Goal: Task Accomplishment & Management: Manage account settings

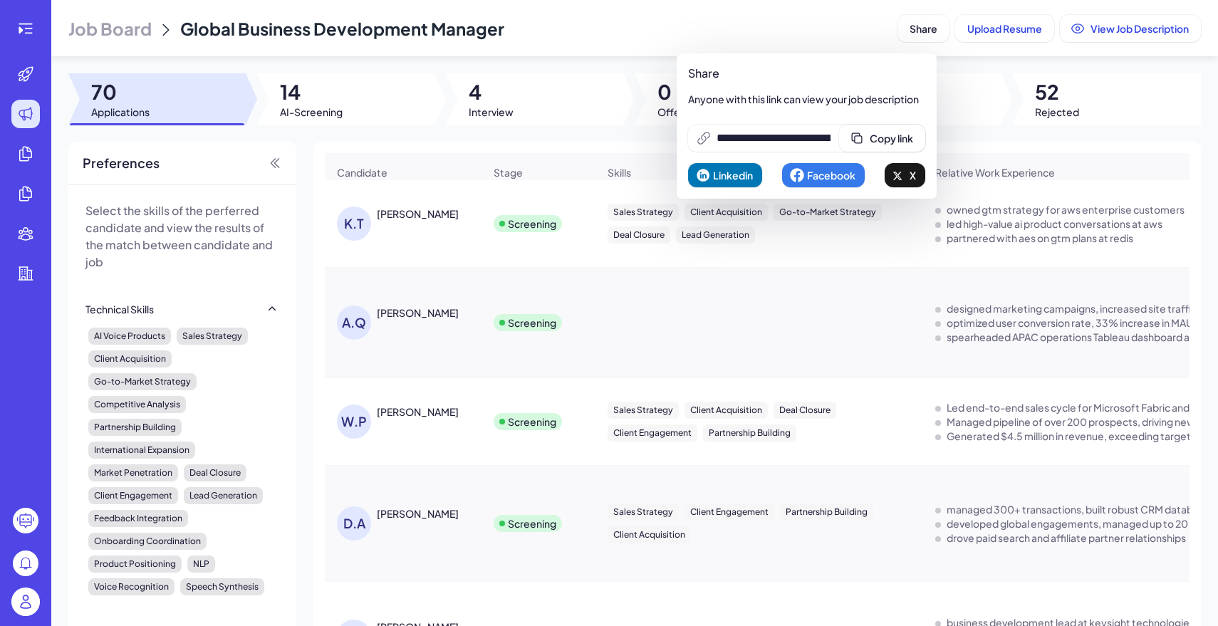
click at [31, 600] on img at bounding box center [25, 601] width 28 height 28
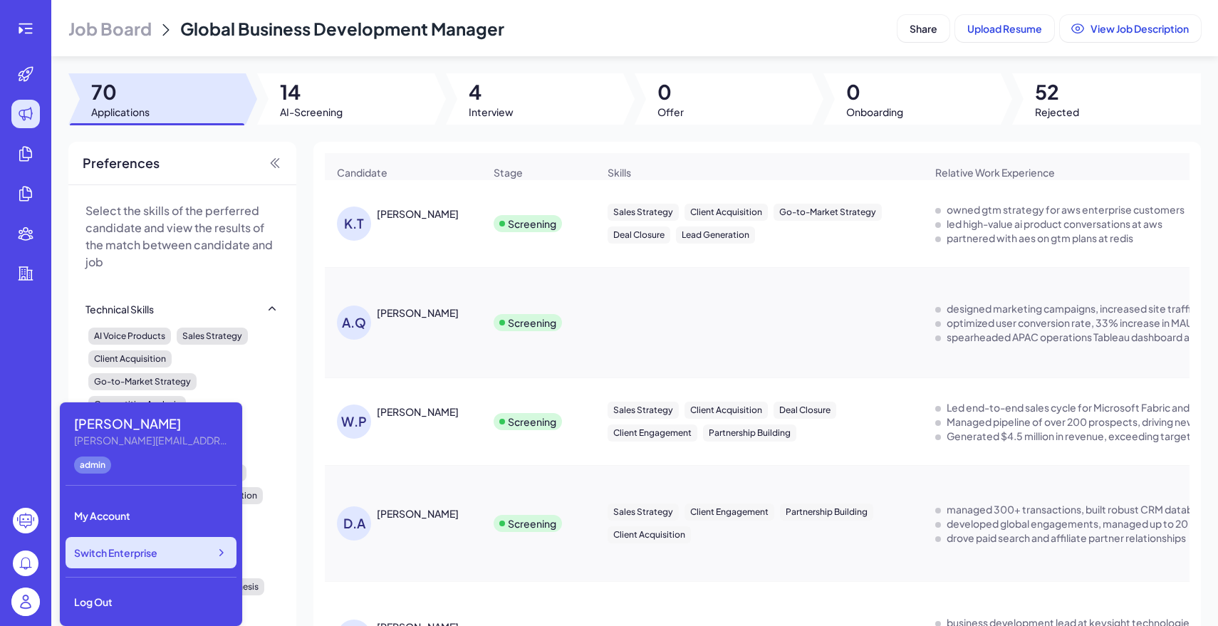
click at [120, 555] on span "Switch Enterprise" at bounding box center [115, 552] width 83 height 14
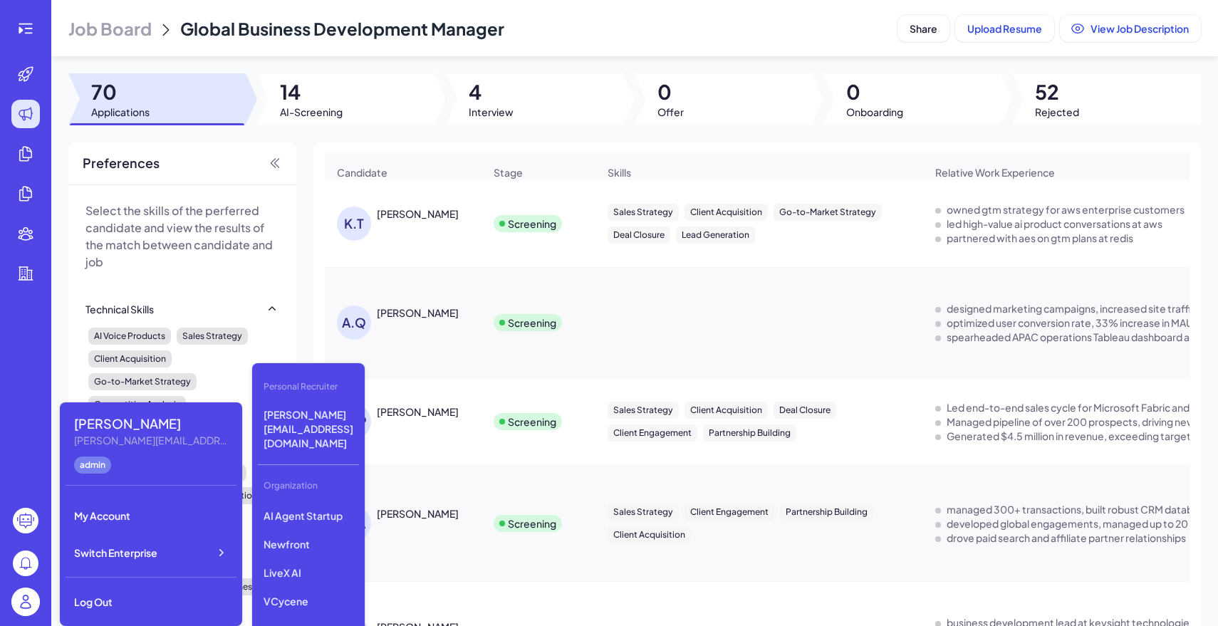
scroll to position [353, 0]
click at [313, 560] on p "Doctronic" at bounding box center [308, 573] width 101 height 26
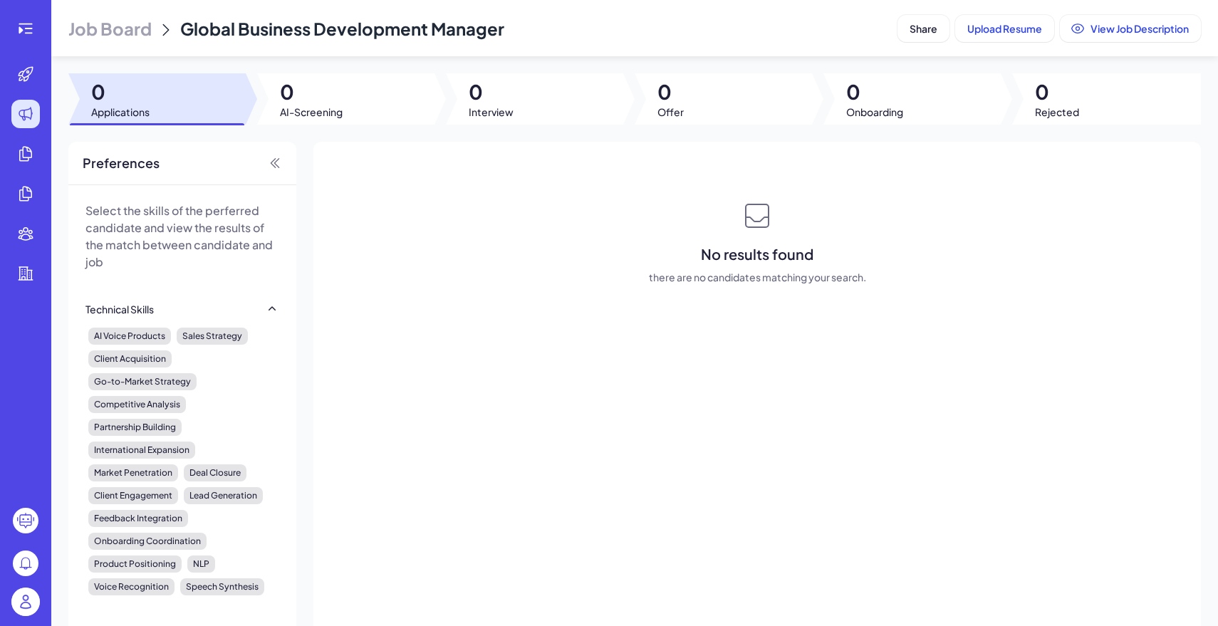
click at [136, 31] on span "Job Board" at bounding box center [109, 28] width 83 height 23
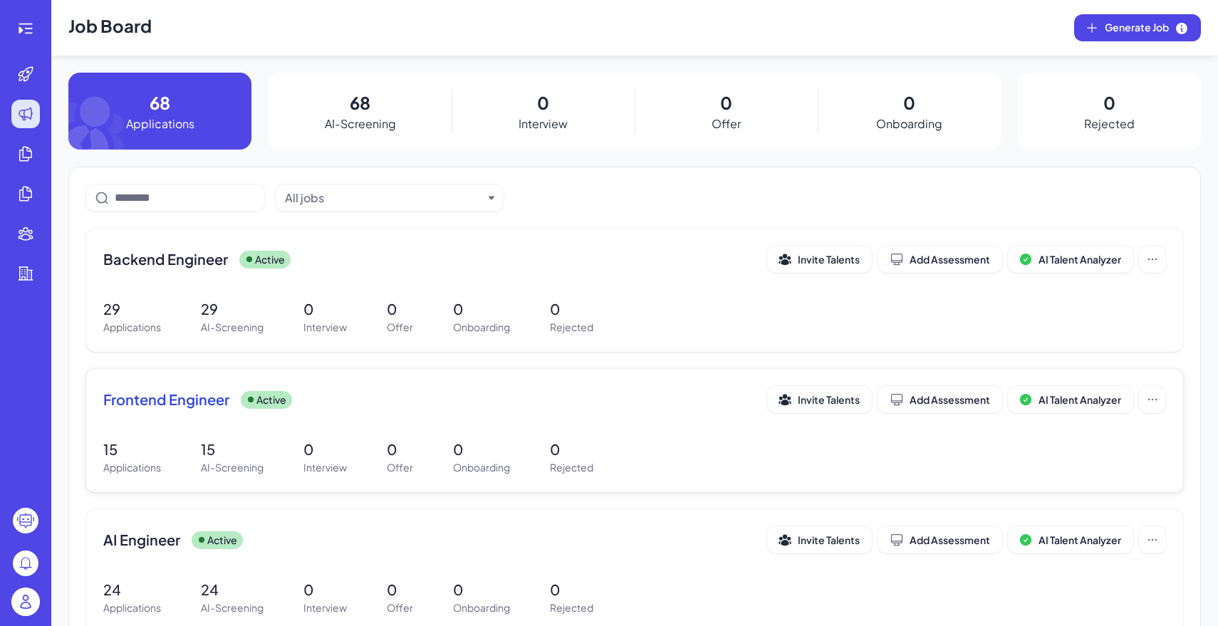
click at [431, 451] on div "15 Applications 15 AI-Screening 0 Interview 0 Offer 0 Onboarding 0 Rejected" at bounding box center [634, 457] width 1062 height 36
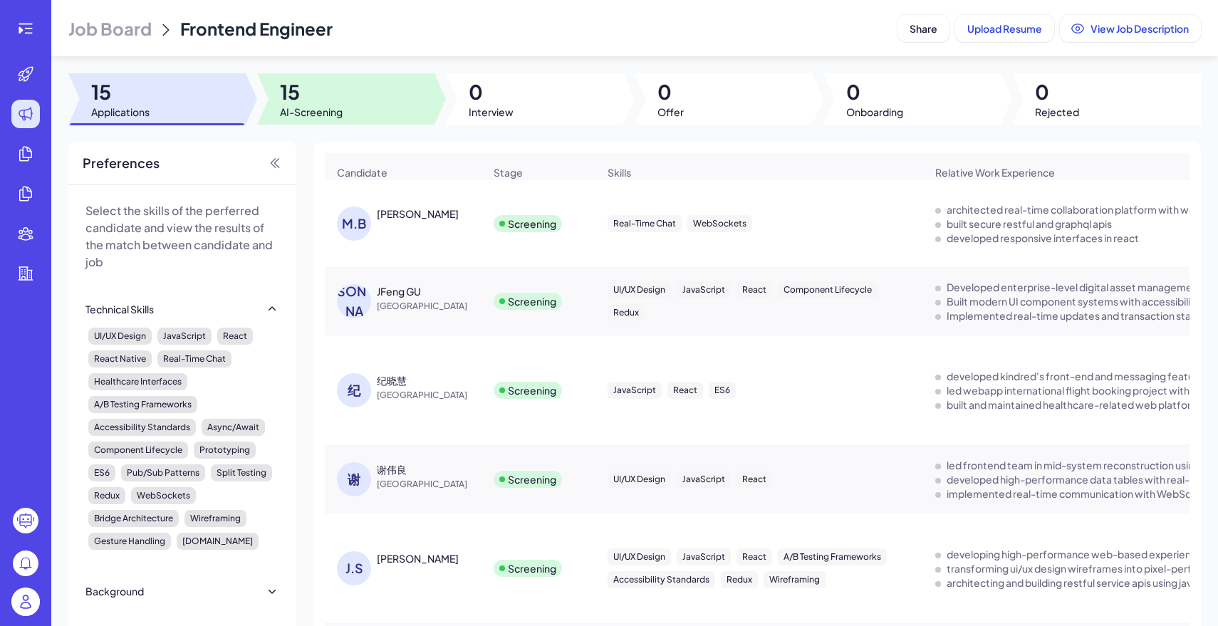
click at [354, 108] on div at bounding box center [345, 98] width 177 height 51
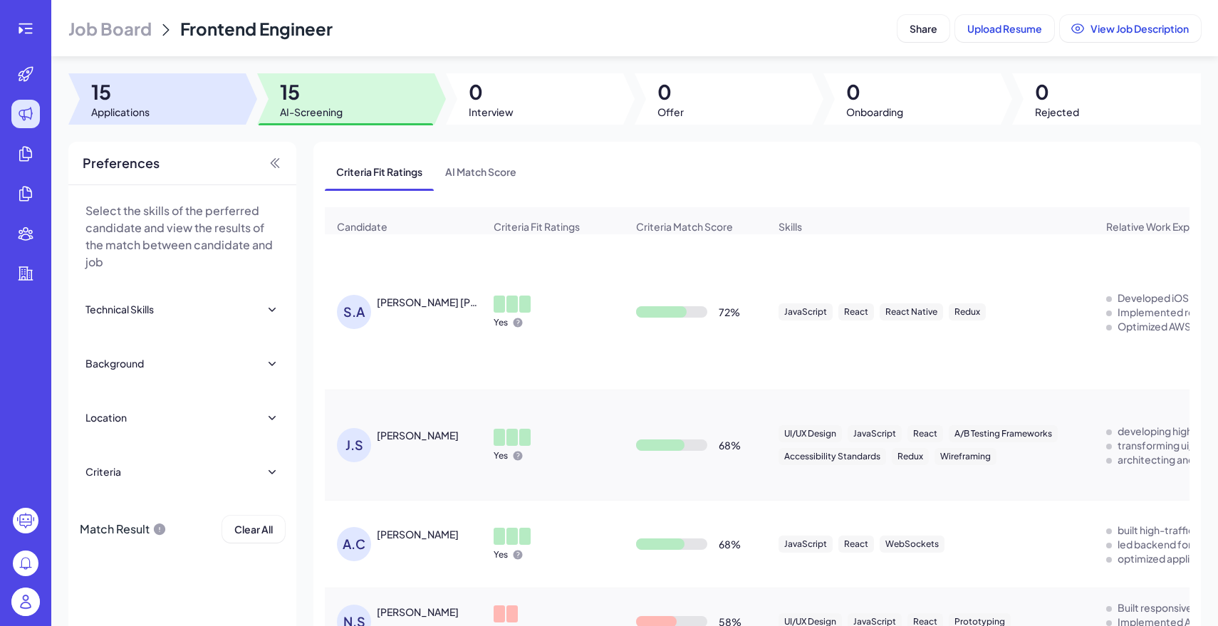
click at [143, 93] on span "15" at bounding box center [120, 92] width 58 height 26
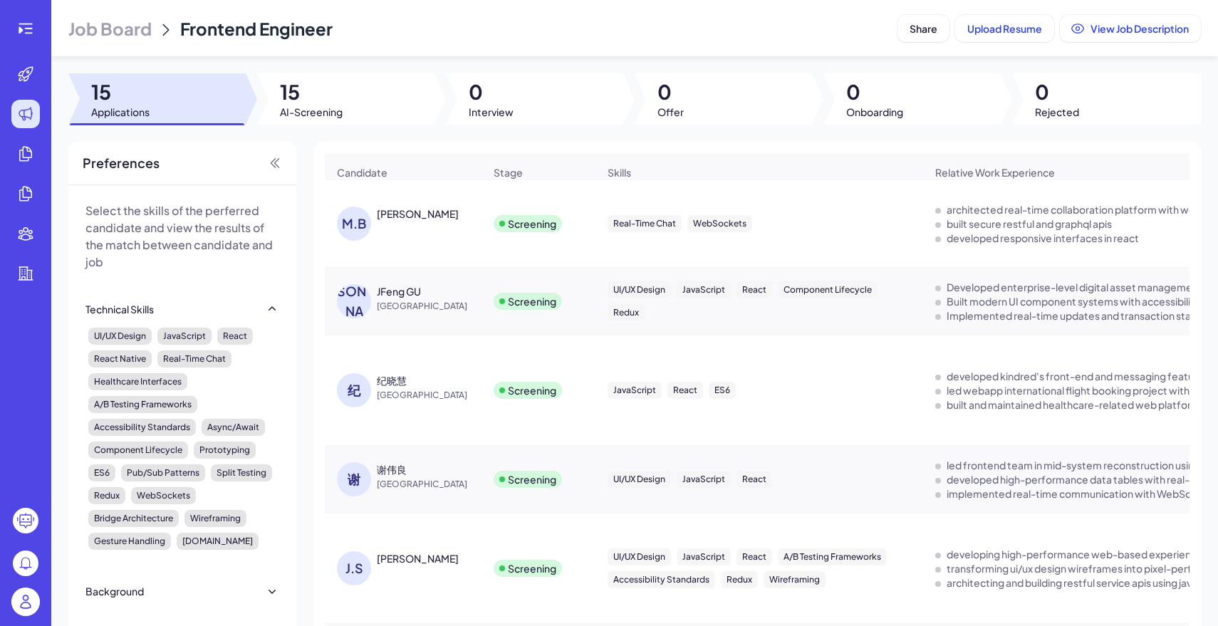
click at [151, 22] on span "Job Board" at bounding box center [109, 28] width 83 height 23
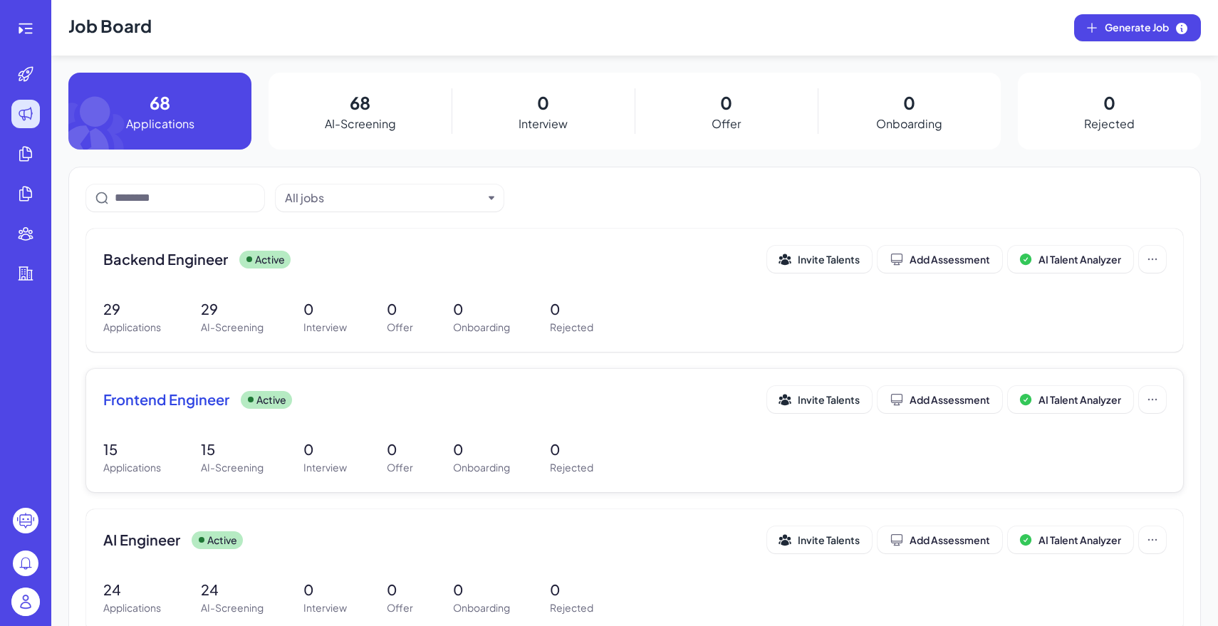
click at [306, 424] on div "Frontend Engineer Active Invite Talents Add Assessment AI Talent Analyzer 15 Ap…" at bounding box center [634, 430] width 1097 height 123
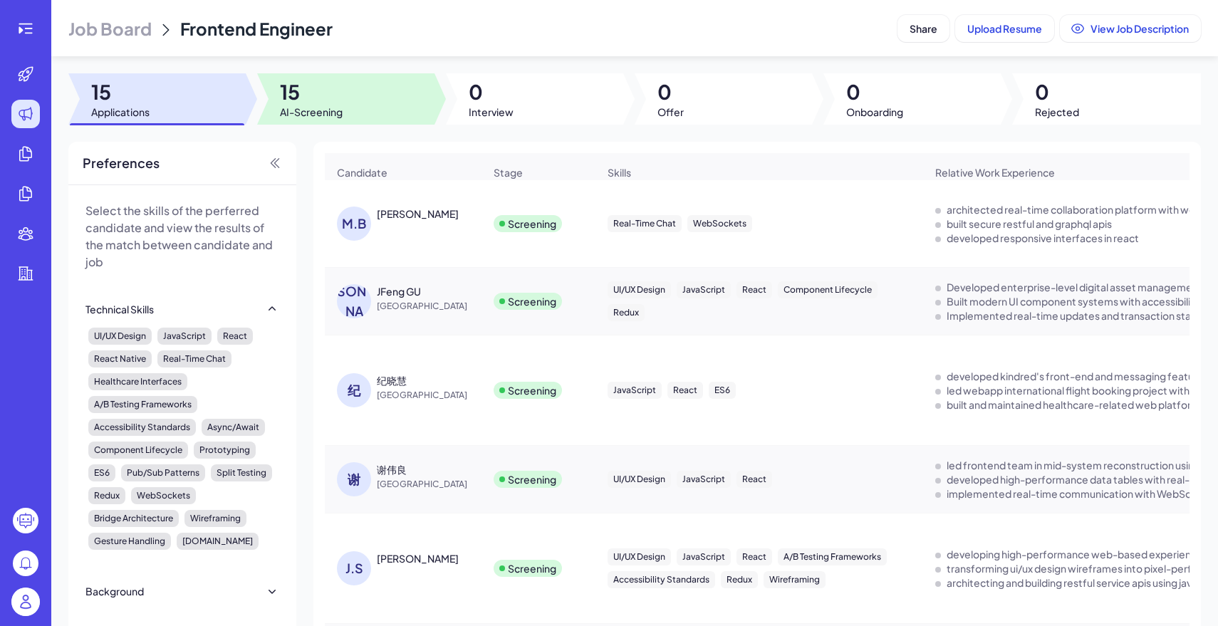
click at [352, 113] on div at bounding box center [345, 98] width 177 height 51
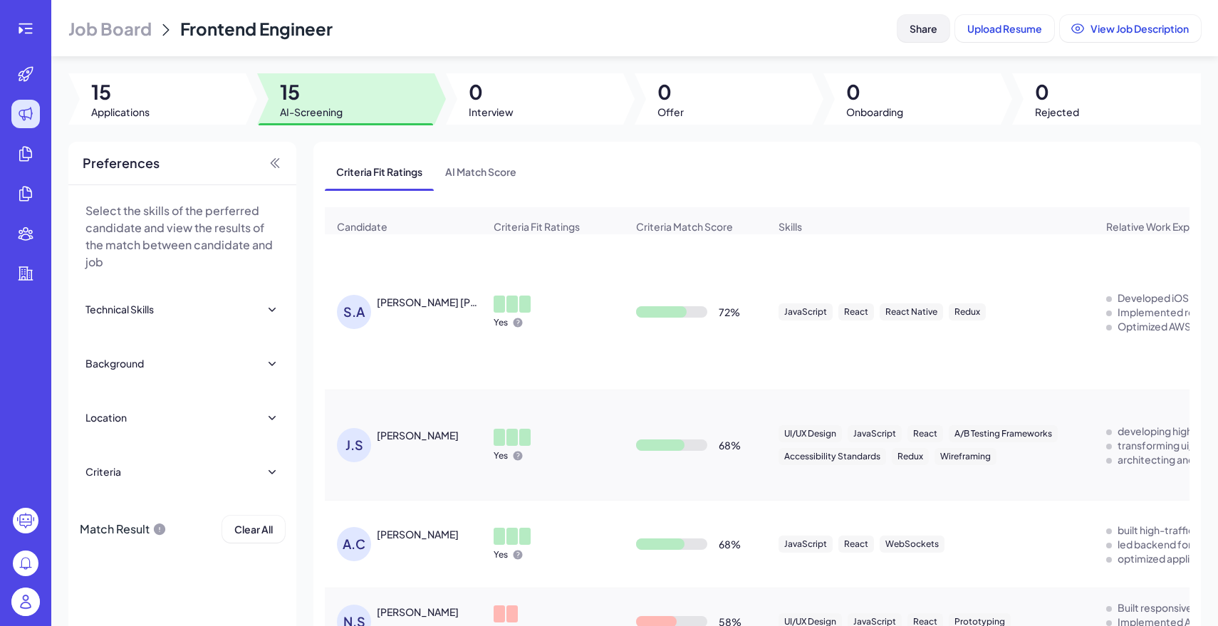
click at [926, 22] on span "Share" at bounding box center [923, 28] width 28 height 13
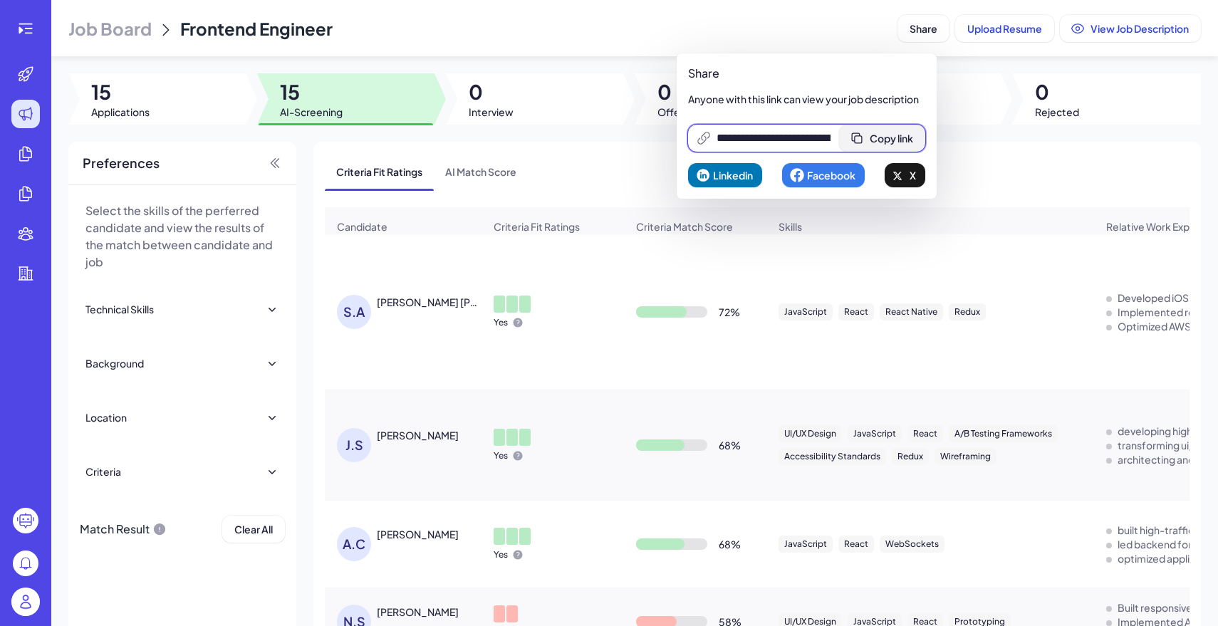
click at [908, 129] on button "Copy link" at bounding box center [882, 138] width 86 height 27
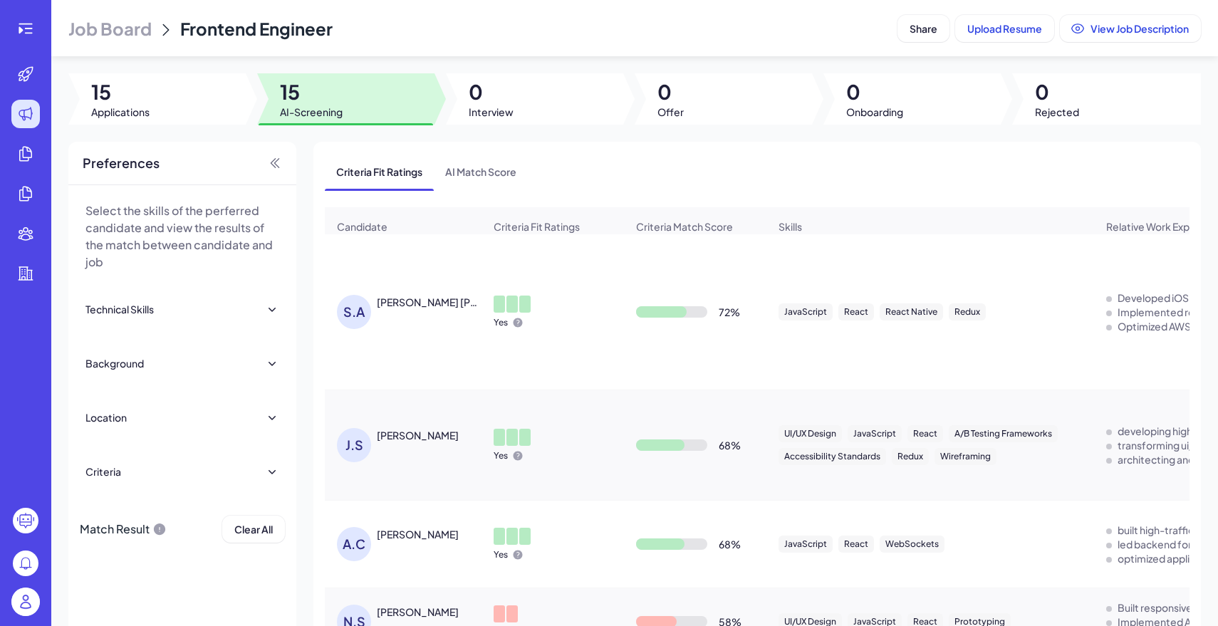
click at [125, 32] on span "Job Board" at bounding box center [109, 28] width 83 height 23
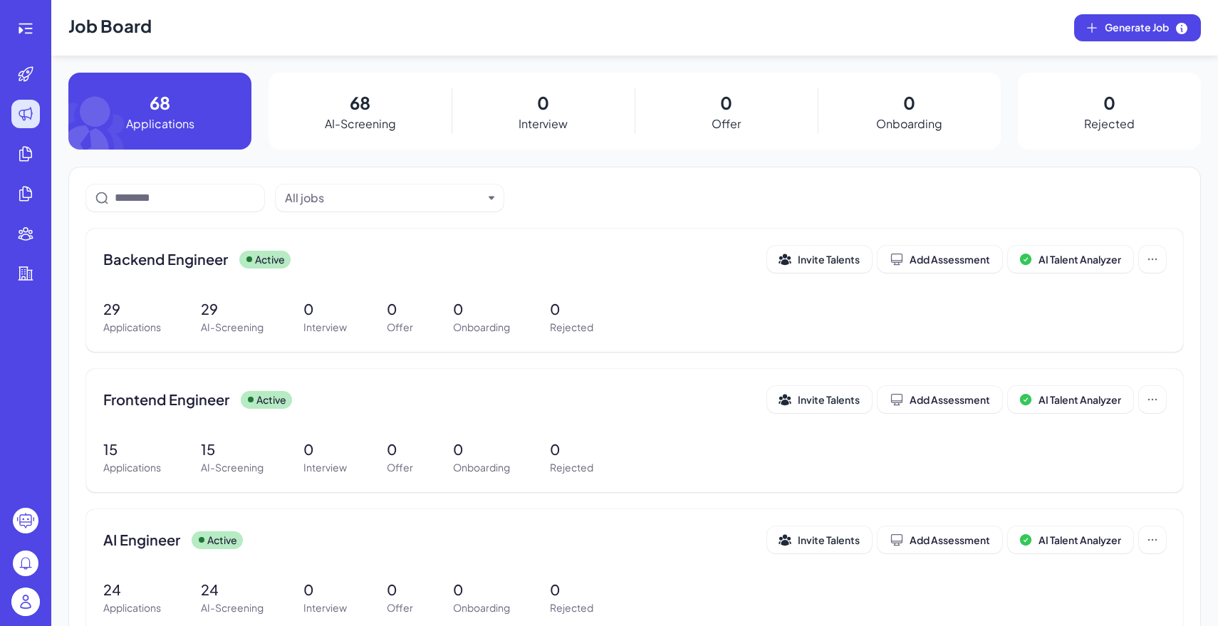
click at [28, 616] on img at bounding box center [25, 601] width 28 height 28
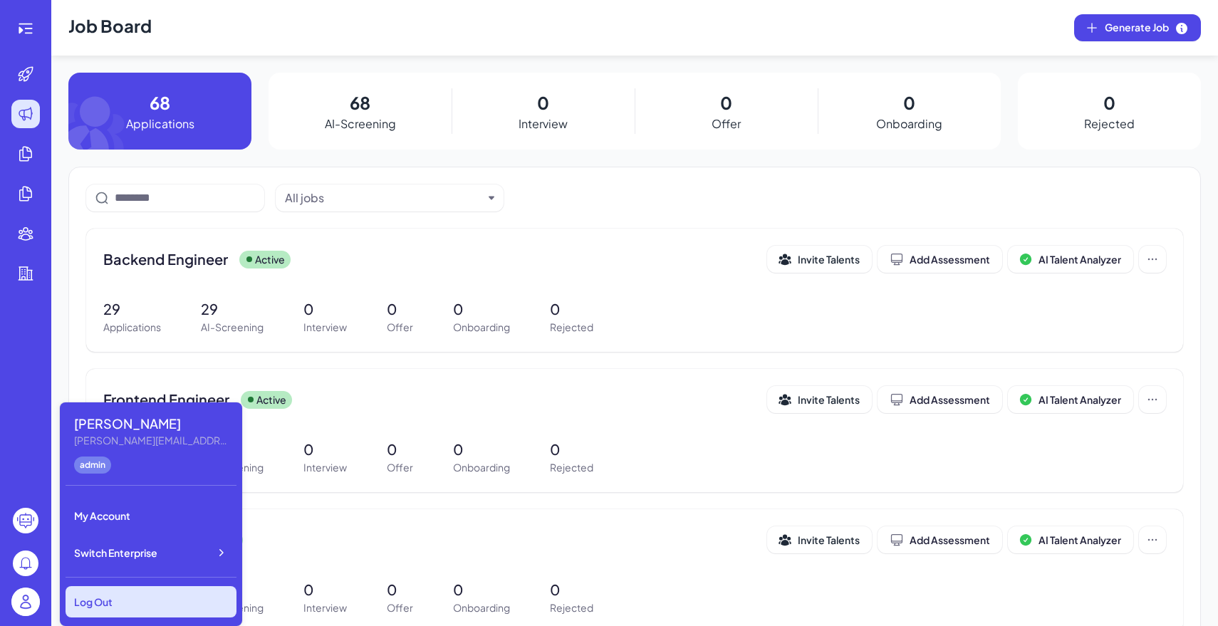
click at [134, 610] on div "Log Out" at bounding box center [151, 601] width 171 height 31
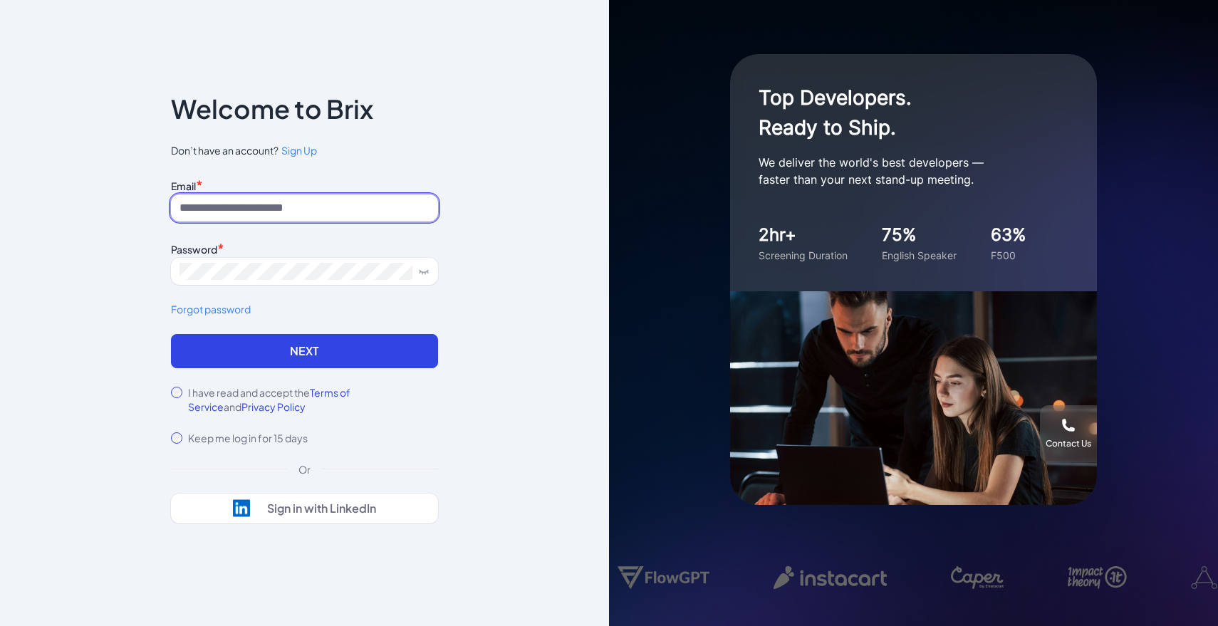
click at [286, 206] on input at bounding box center [304, 207] width 267 height 27
paste input "**********"
drag, startPoint x: 207, startPoint y: 211, endPoint x: 151, endPoint y: 209, distance: 56.3
click at [151, 209] on div "**********" at bounding box center [304, 313] width 313 height 523
type input "**********"
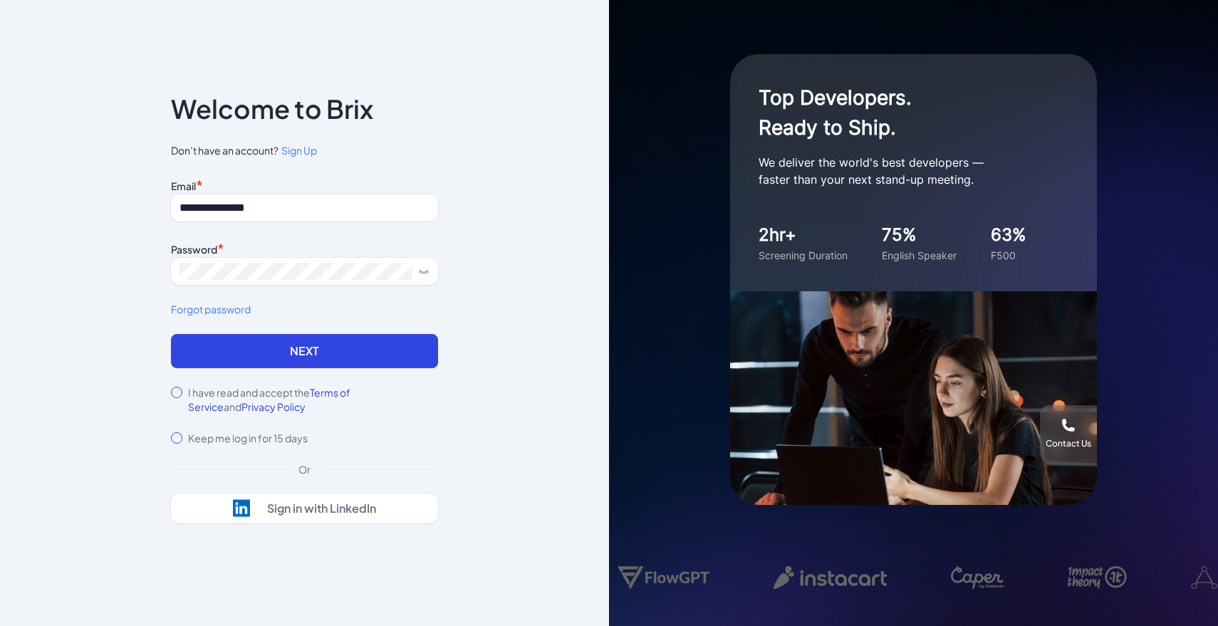
click at [219, 250] on span "*" at bounding box center [220, 248] width 7 height 16
click at [185, 395] on div "I have read and accept the Terms of Service and Privacy Policy" at bounding box center [304, 399] width 267 height 28
click at [204, 357] on button "Next" at bounding box center [304, 351] width 267 height 34
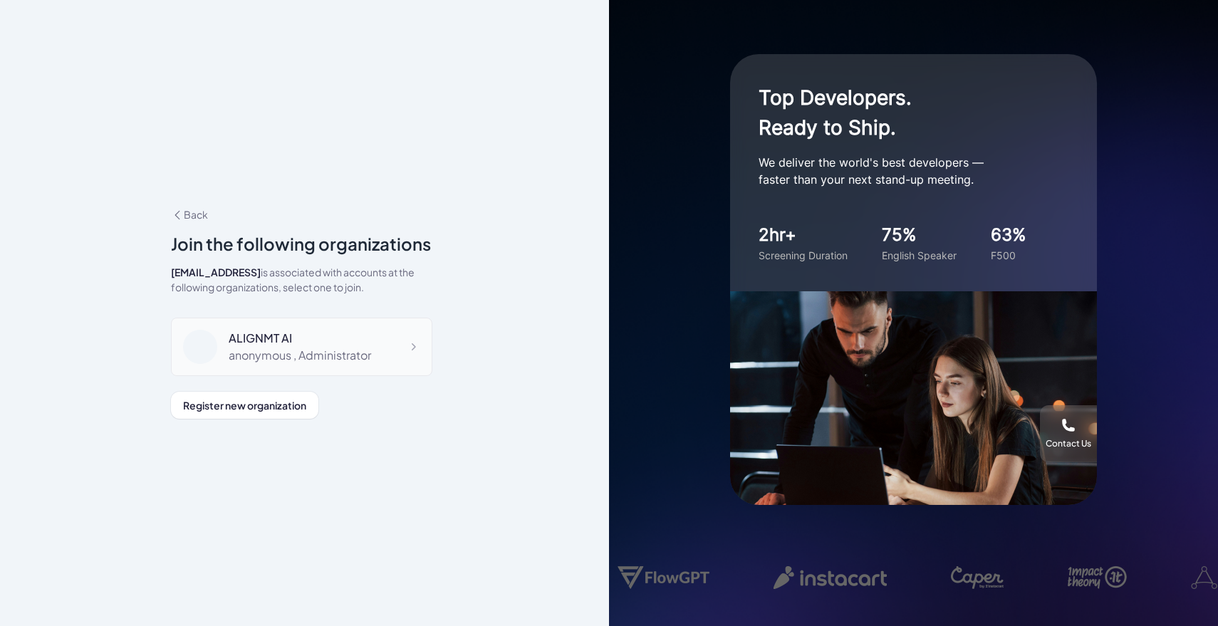
click at [298, 364] on div "ALIGNMT AI anonymous , Administrator" at bounding box center [301, 347] width 261 height 58
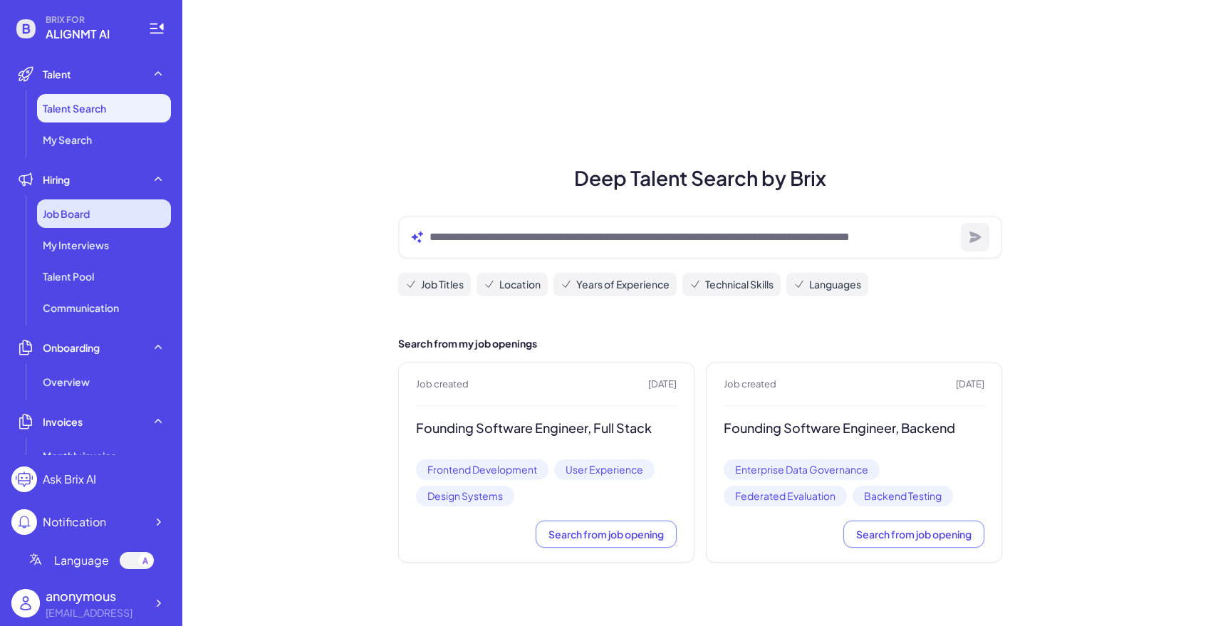
click at [93, 206] on div "Job Board" at bounding box center [104, 213] width 134 height 28
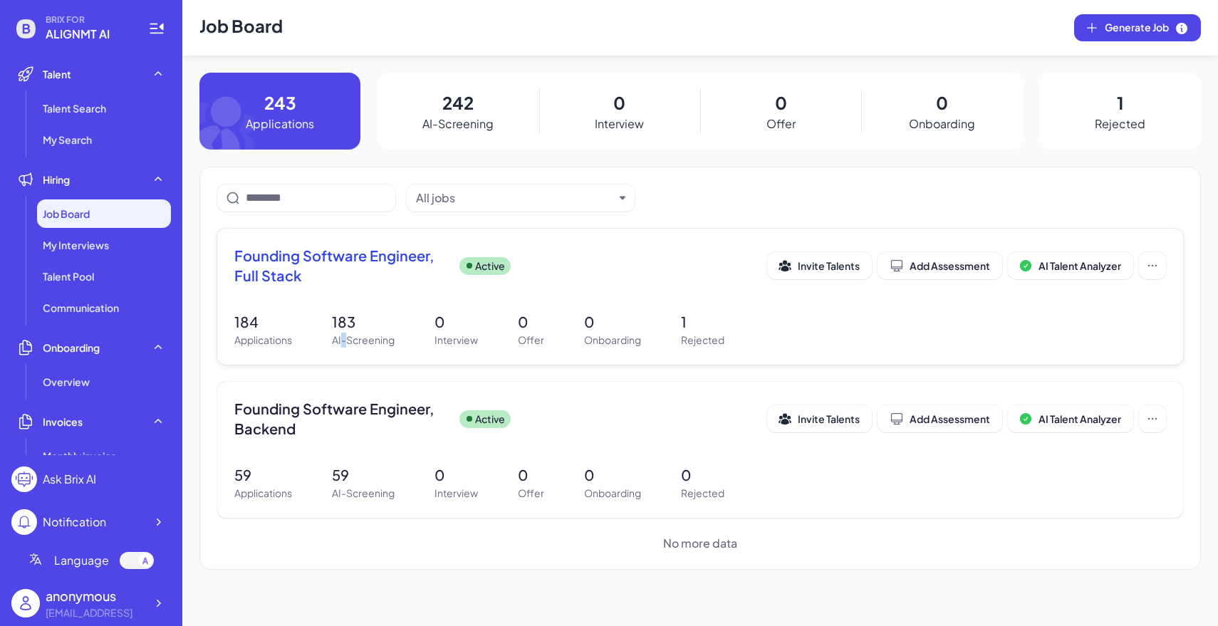
click at [345, 338] on p "AI-Screening" at bounding box center [363, 340] width 63 height 15
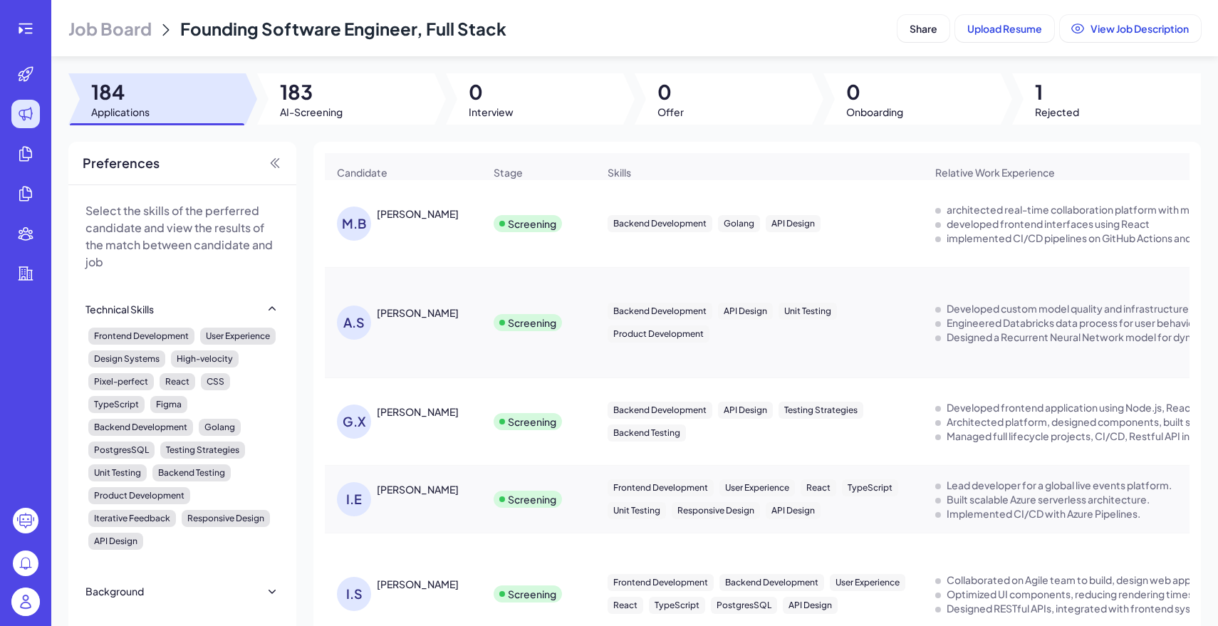
click at [370, 104] on div at bounding box center [345, 98] width 177 height 51
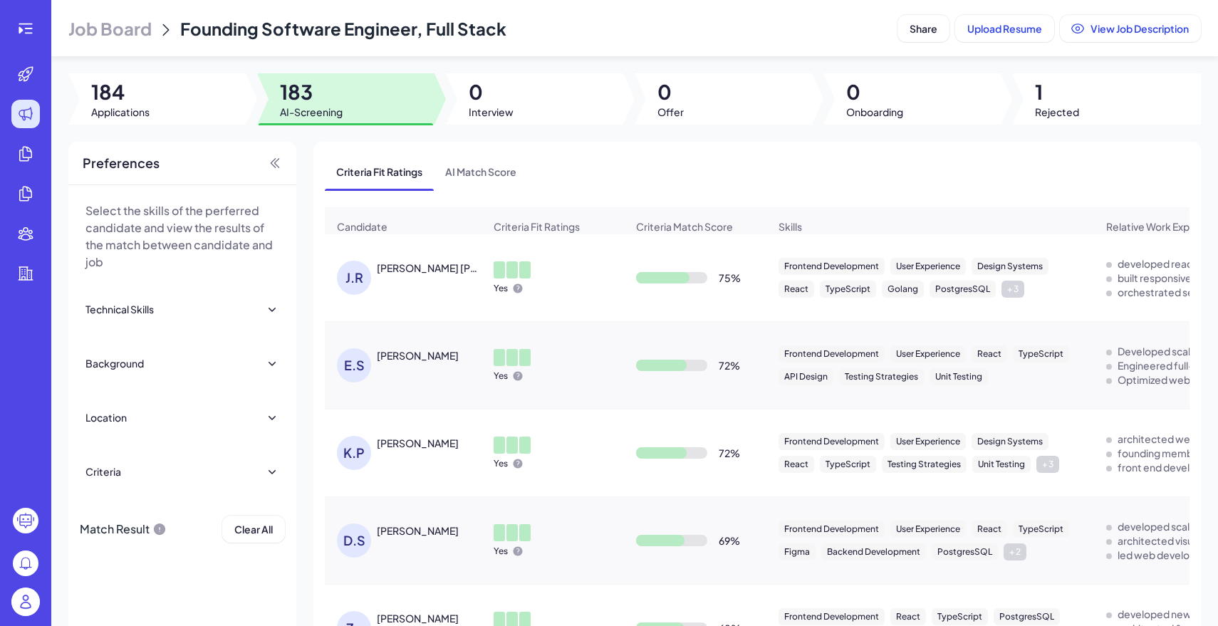
click at [93, 28] on span "Job Board" at bounding box center [109, 28] width 83 height 23
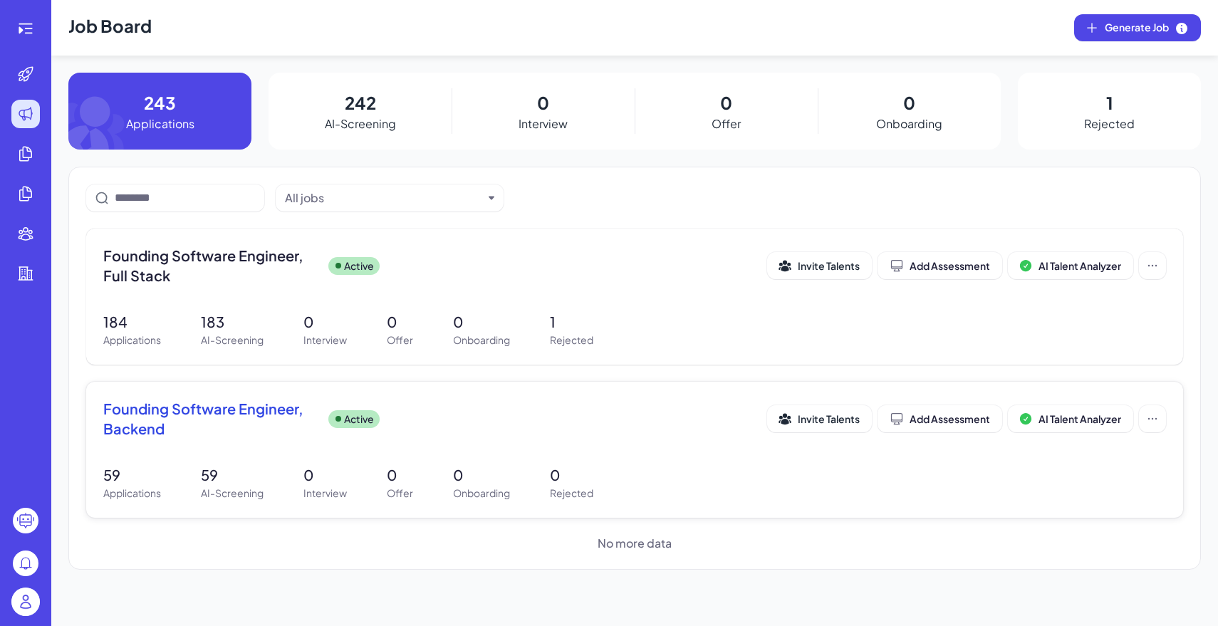
click at [260, 382] on div "Founding Software Engineer, Backend Active Invite Talents Add Assessment AI Tal…" at bounding box center [634, 450] width 1097 height 136
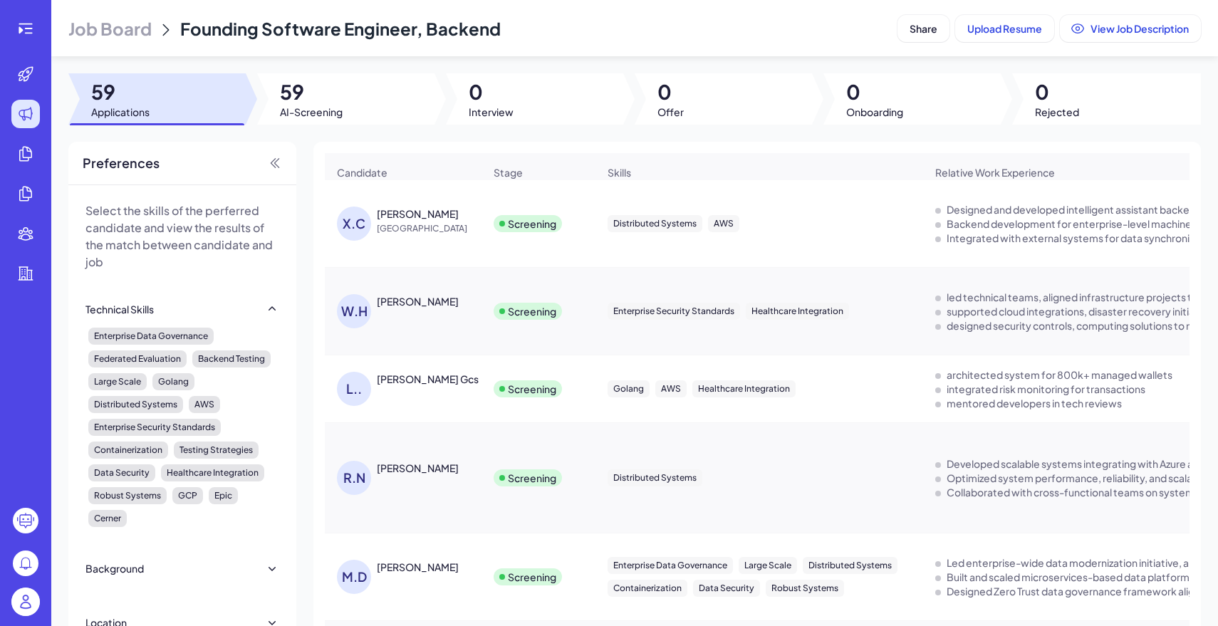
scroll to position [50, 0]
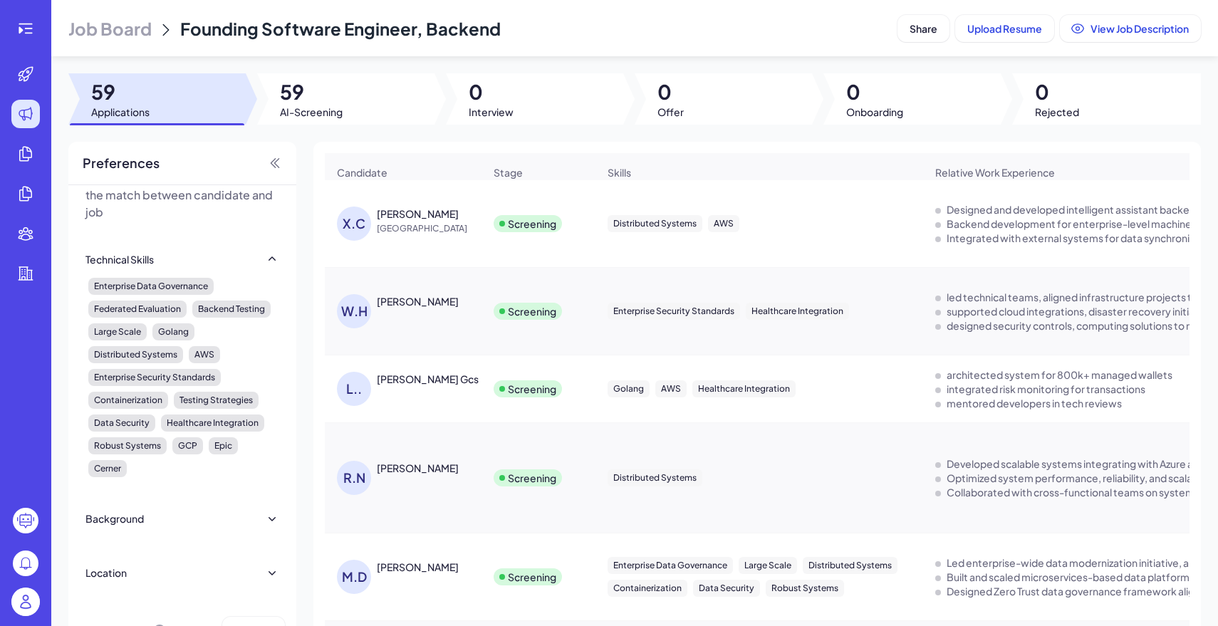
click at [262, 573] on div "Location" at bounding box center [182, 572] width 194 height 31
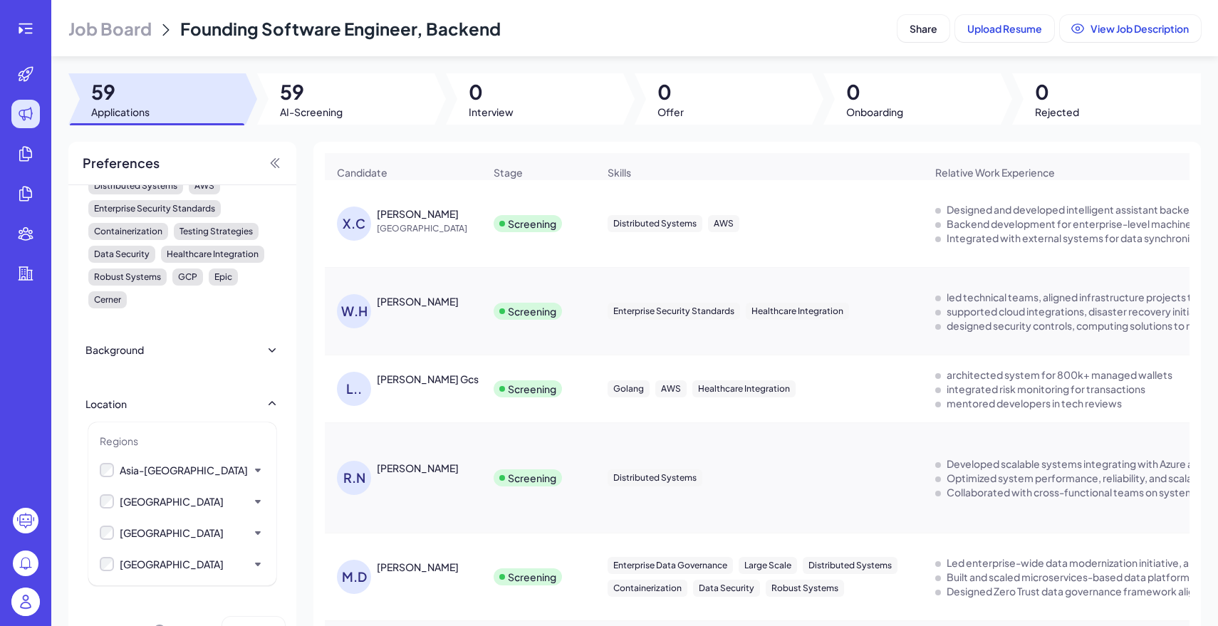
click at [264, 334] on div "Background" at bounding box center [182, 349] width 194 height 31
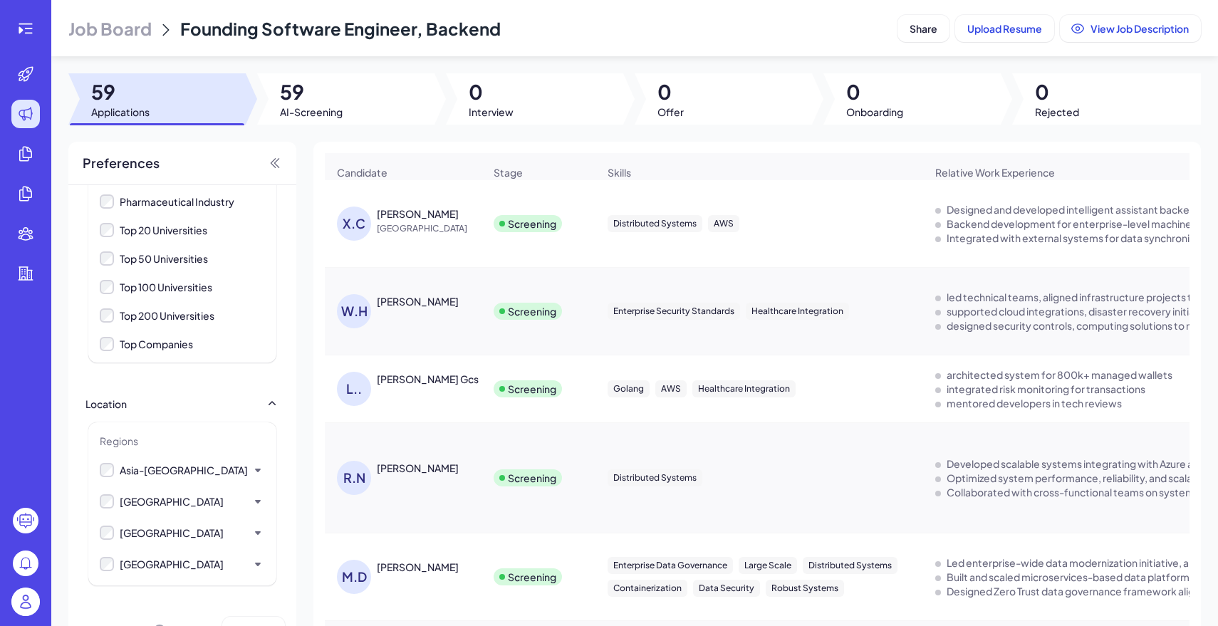
scroll to position [46, 0]
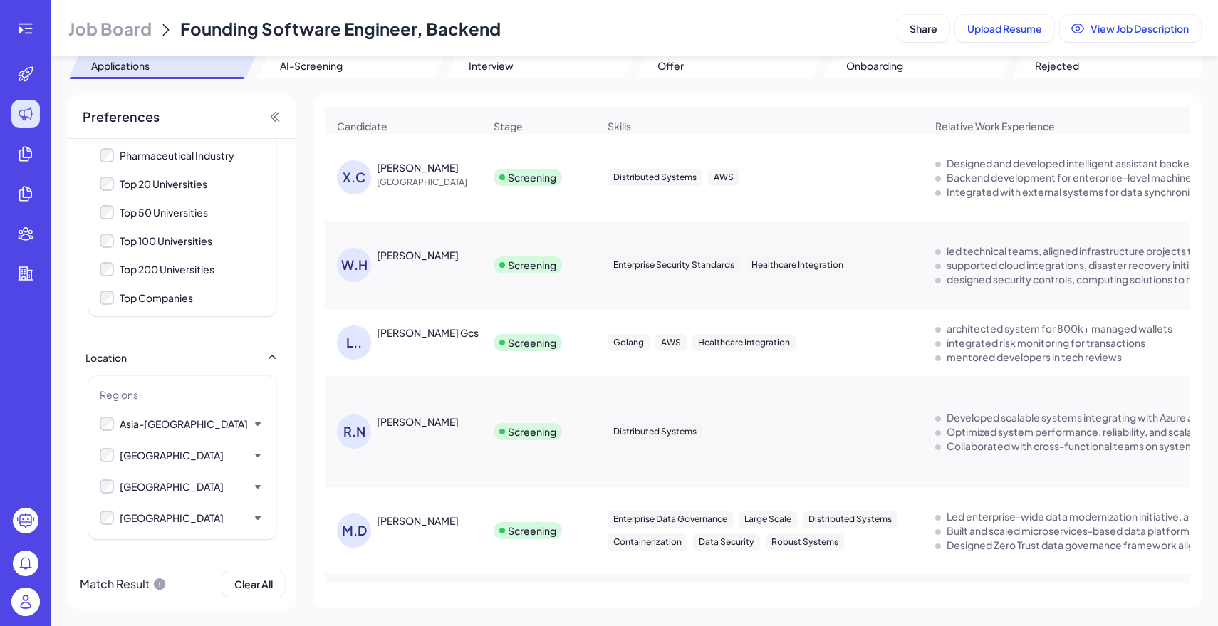
click at [184, 585] on div "Match Result Clear All" at bounding box center [182, 584] width 228 height 50
click at [164, 583] on icon at bounding box center [159, 583] width 11 height 11
click at [105, 581] on div "Match Result" at bounding box center [123, 583] width 87 height 27
click at [123, 24] on span "Job Board" at bounding box center [109, 28] width 83 height 23
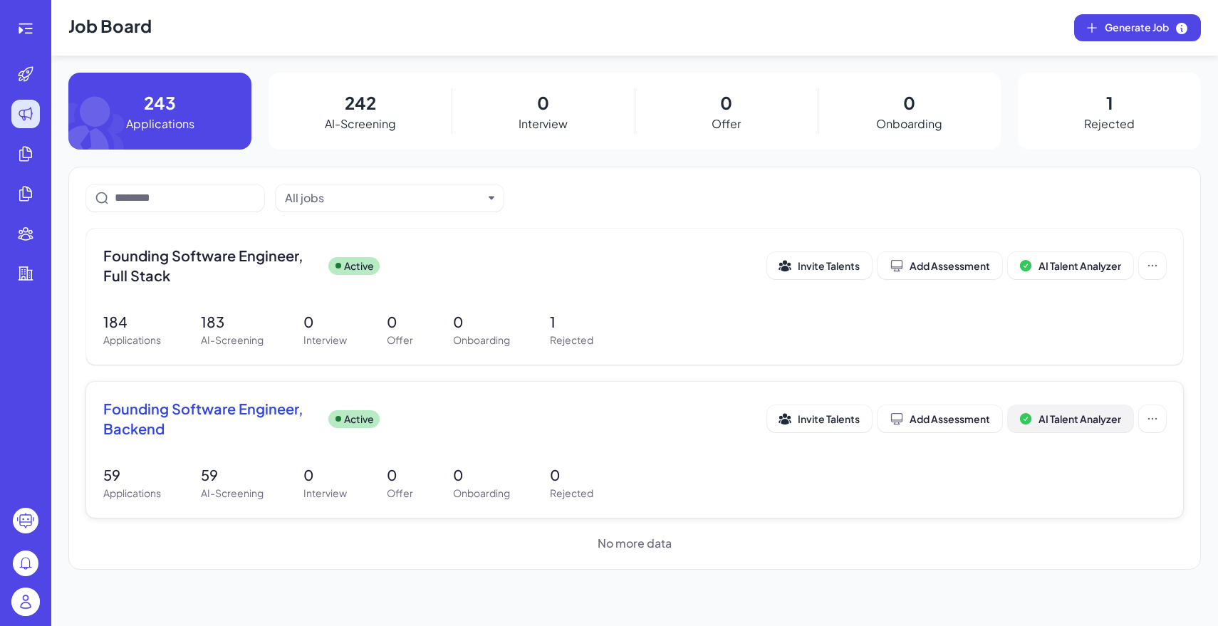
click at [1082, 420] on span "AI Talent Analyzer" at bounding box center [1079, 418] width 83 height 13
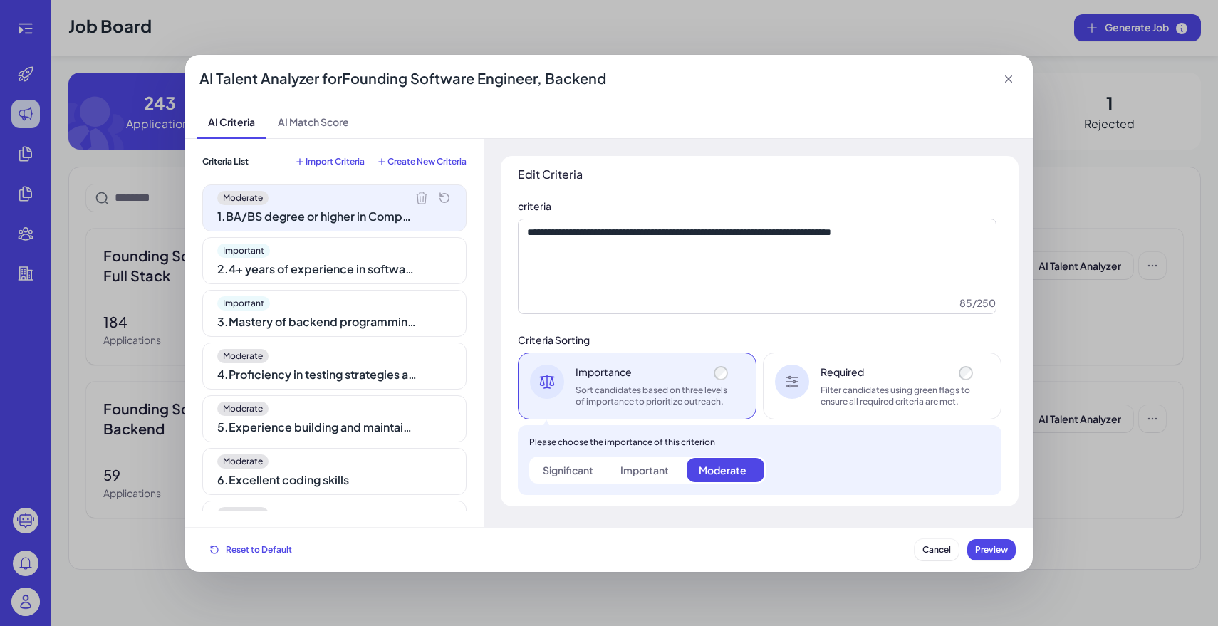
click at [375, 259] on div "Important 2 . 4+ years of experience in software engineering with successful pr…" at bounding box center [334, 260] width 264 height 47
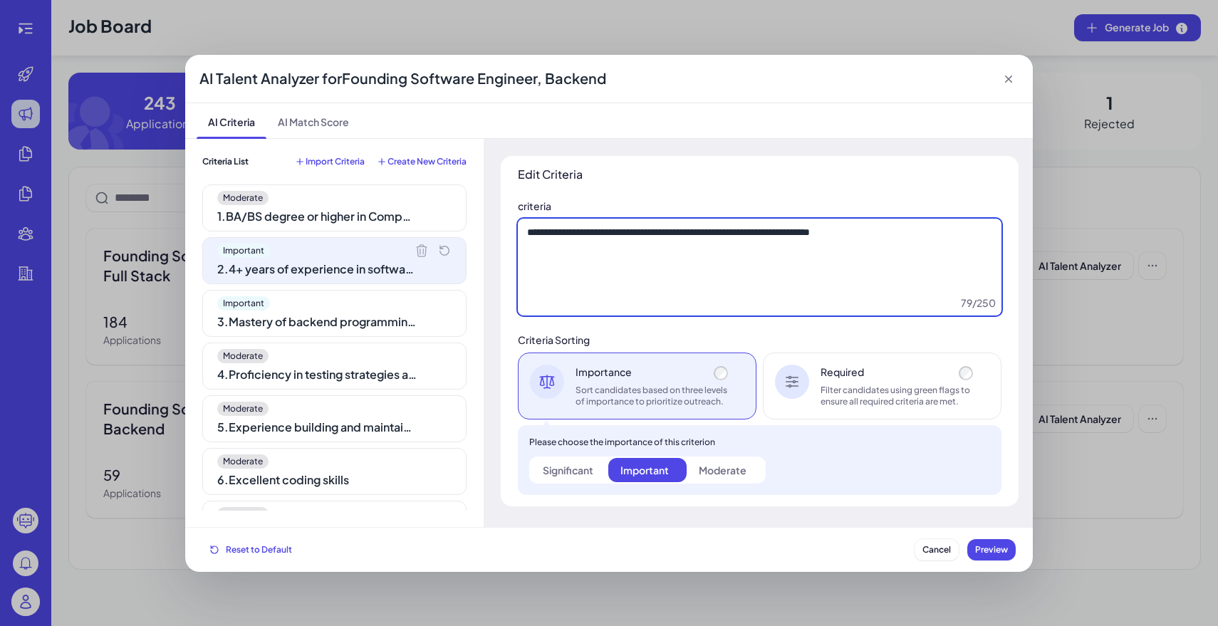
drag, startPoint x: 535, startPoint y: 231, endPoint x: 508, endPoint y: 231, distance: 27.1
click at [508, 231] on div "**********" at bounding box center [760, 331] width 518 height 350
type textarea "**********"
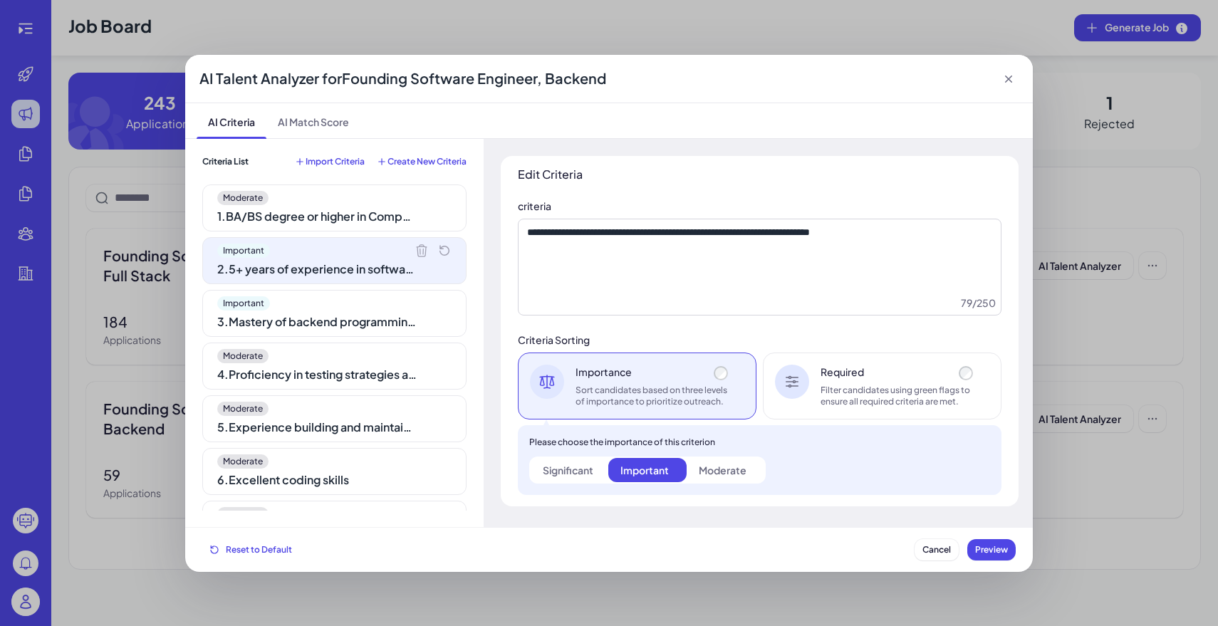
click at [585, 469] on div "Significant" at bounding box center [568, 470] width 51 height 14
click at [996, 550] on span "Preview" at bounding box center [991, 549] width 33 height 11
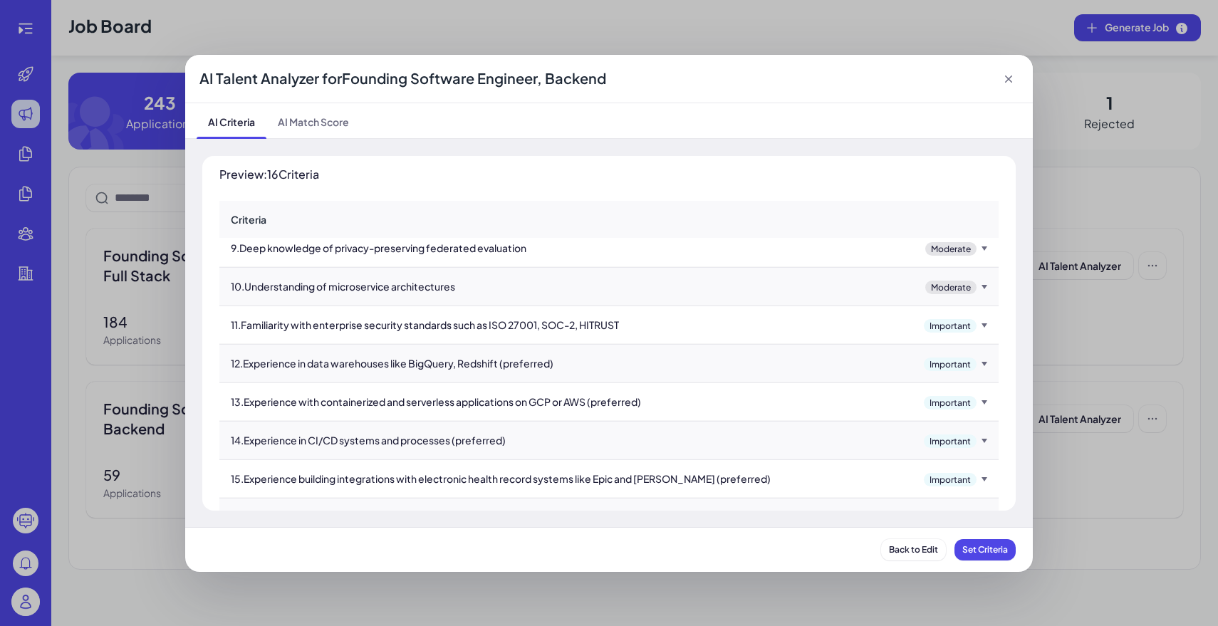
scroll to position [343, 0]
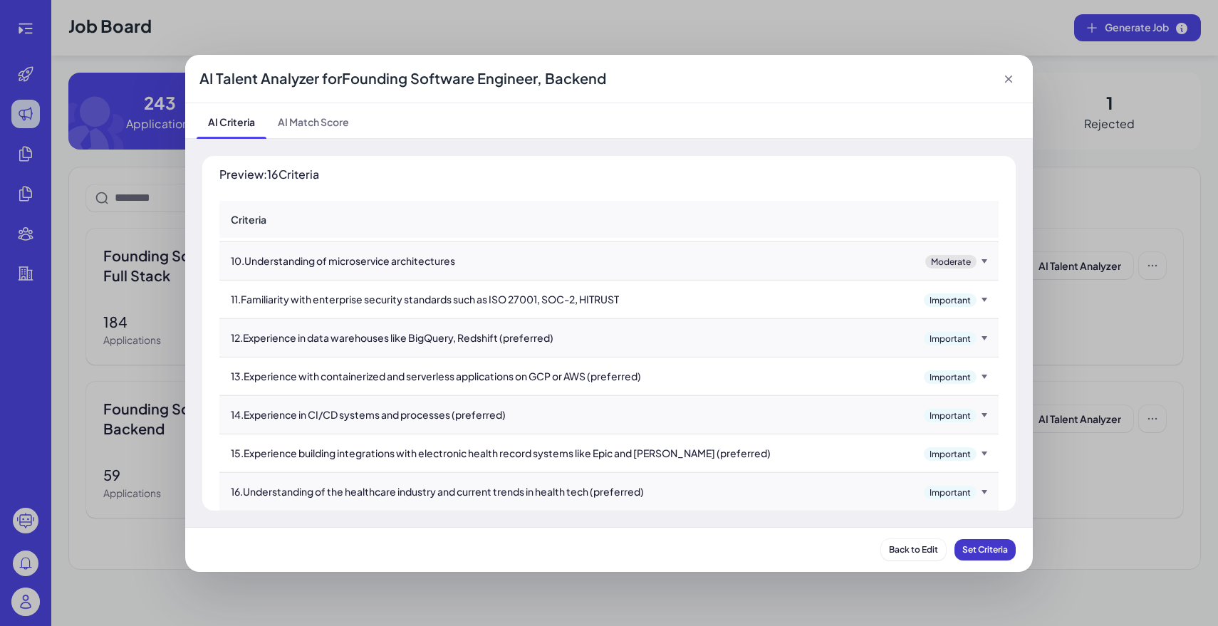
click at [990, 552] on span "Set Criteria" at bounding box center [985, 549] width 46 height 11
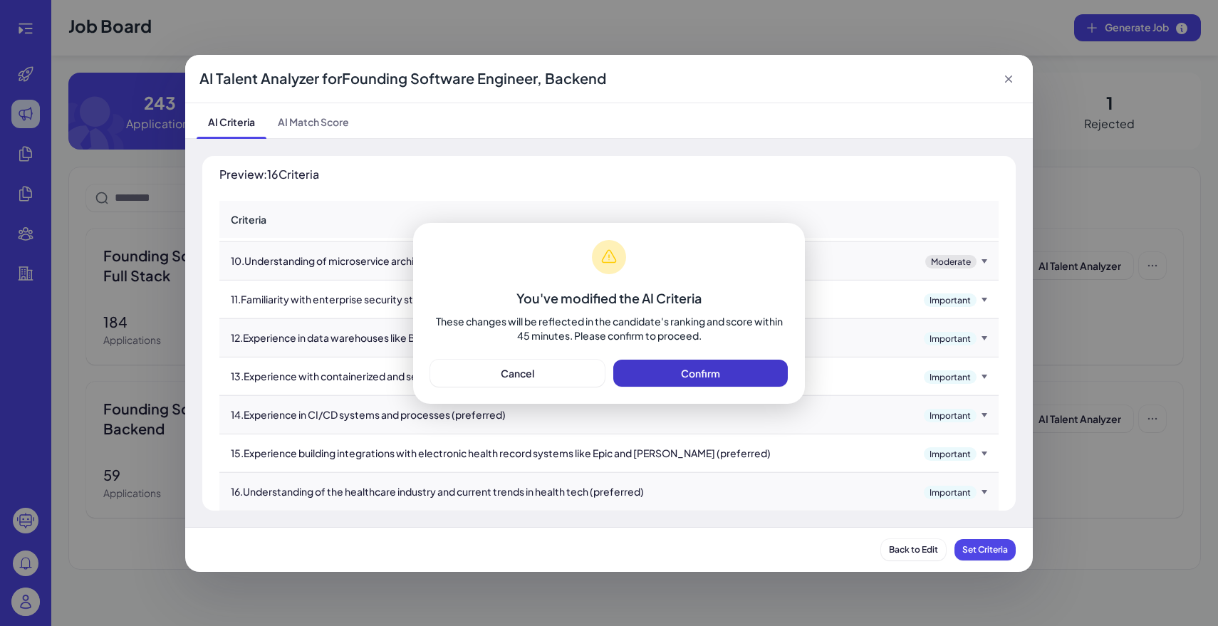
click at [726, 377] on button "Confirm" at bounding box center [700, 373] width 174 height 27
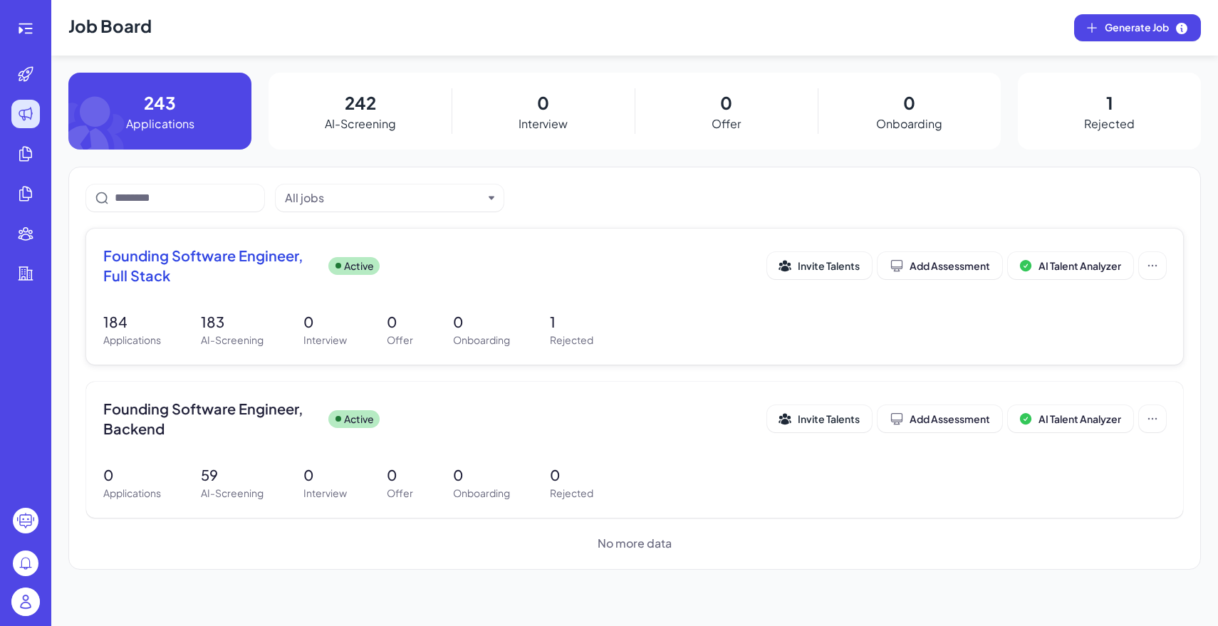
click at [474, 282] on div "Founding Software Engineer, Full Stack Active" at bounding box center [435, 266] width 664 height 40
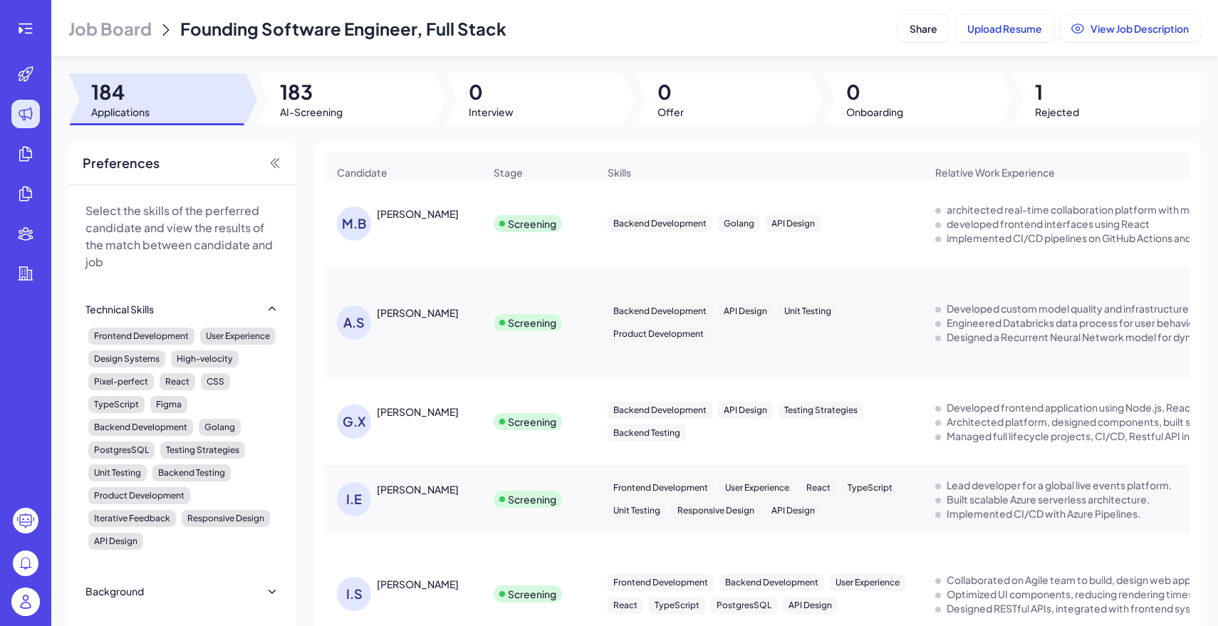
click at [137, 17] on span "Job Board" at bounding box center [109, 28] width 83 height 23
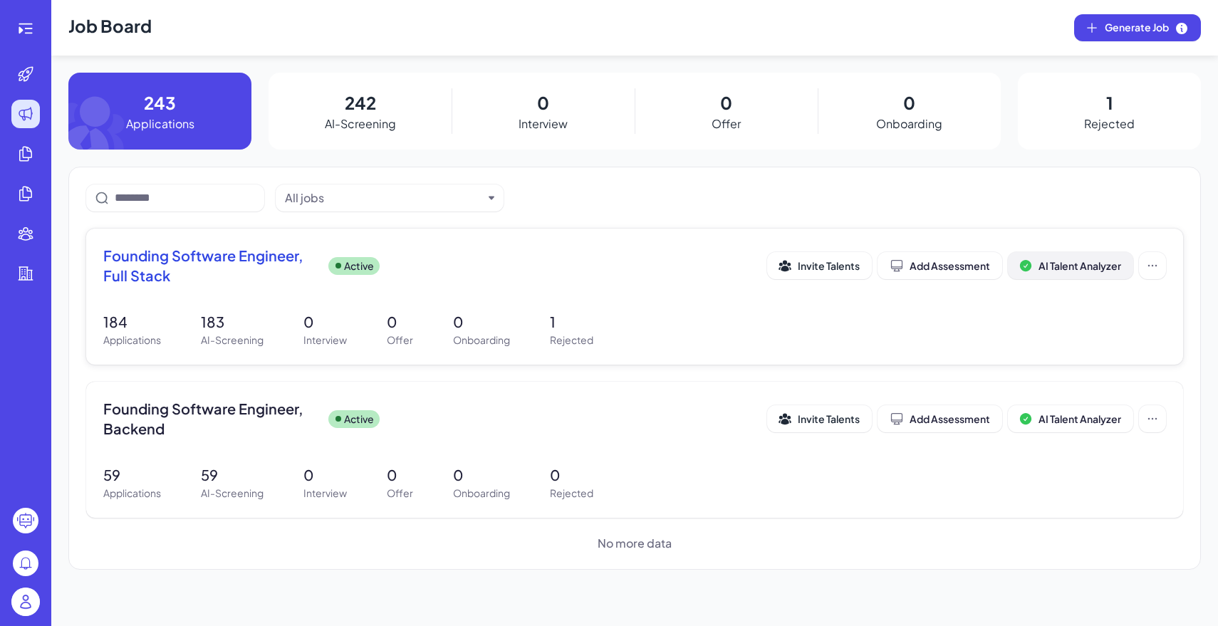
click at [1070, 267] on span "AI Talent Analyzer" at bounding box center [1079, 265] width 83 height 13
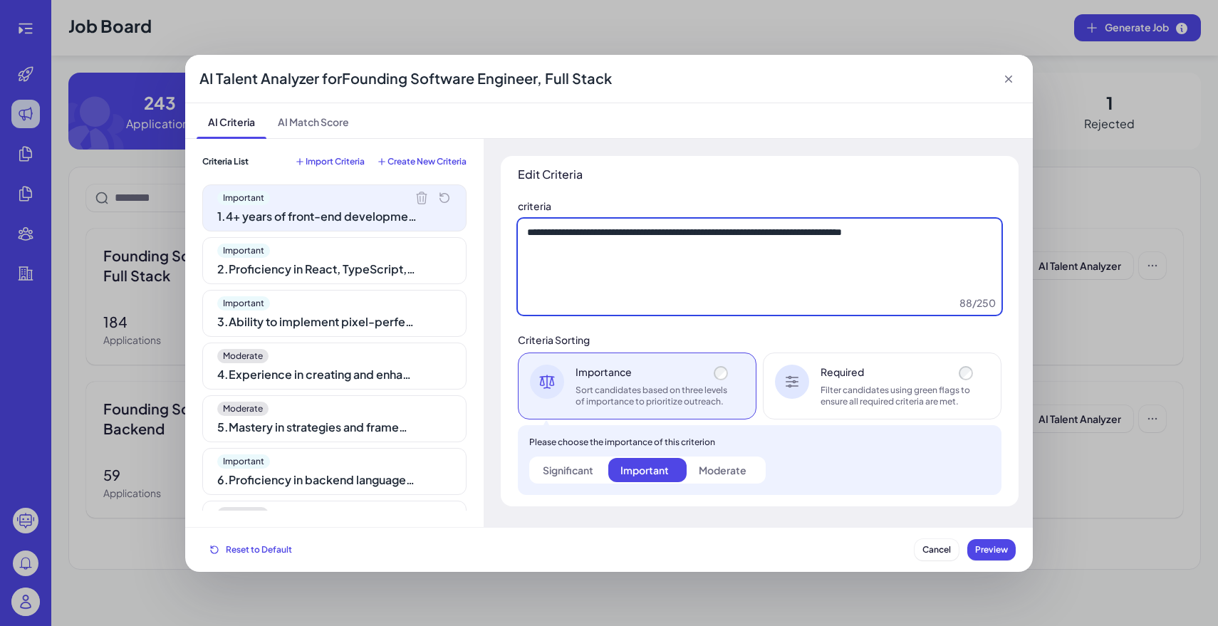
drag, startPoint x: 535, startPoint y: 238, endPoint x: 503, endPoint y: 236, distance: 32.1
click at [503, 236] on div "**********" at bounding box center [760, 331] width 518 height 350
type textarea "**********"
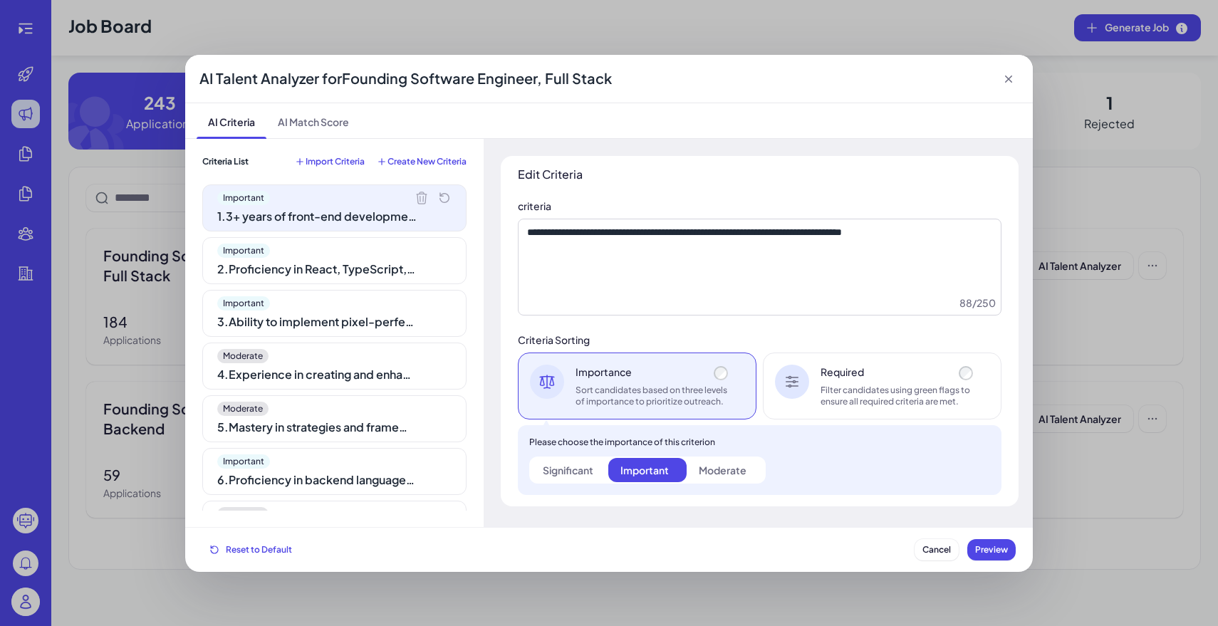
click at [576, 468] on div "Significant" at bounding box center [568, 470] width 51 height 14
click at [347, 255] on div "Important" at bounding box center [334, 251] width 234 height 14
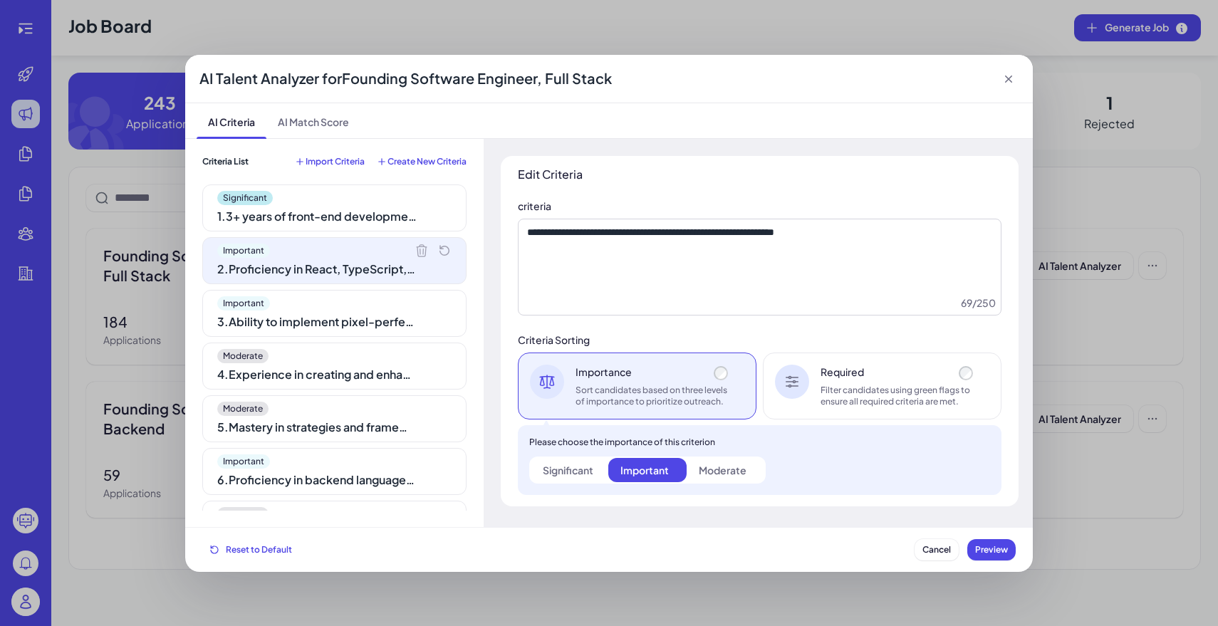
click at [352, 310] on div "Important 3 . Ability to implement pixel-perfect design systems from tools like…" at bounding box center [334, 313] width 264 height 47
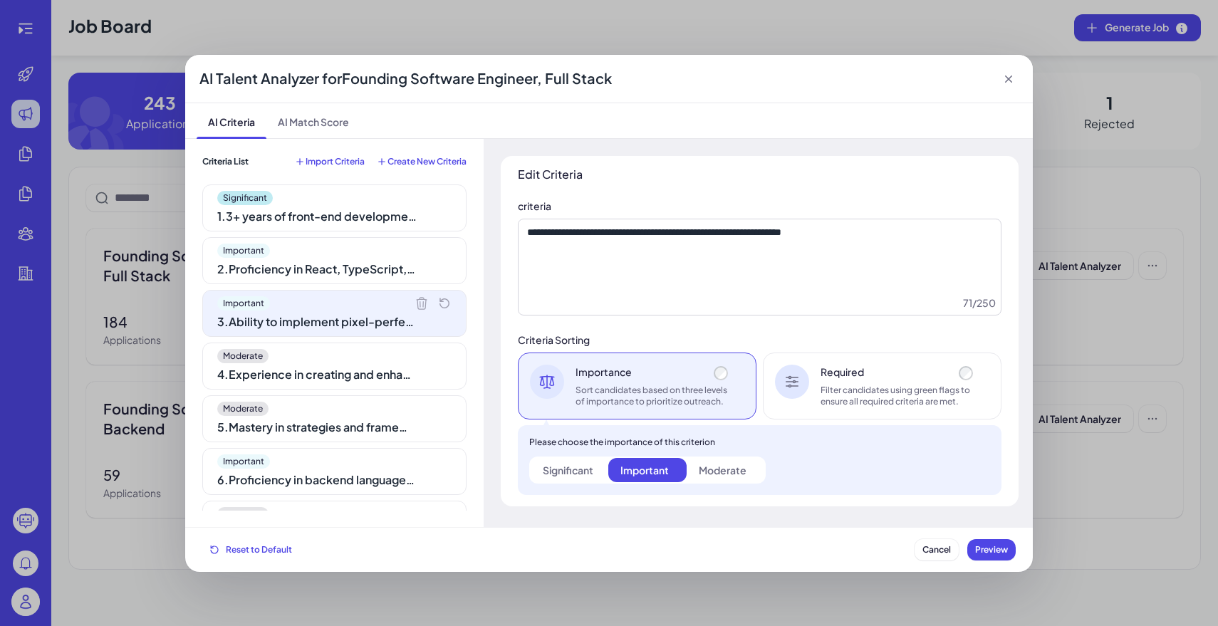
click at [355, 237] on div "Important 2 . Proficiency in React, TypeScript, Critical Render Path (CRP), and…" at bounding box center [334, 260] width 264 height 47
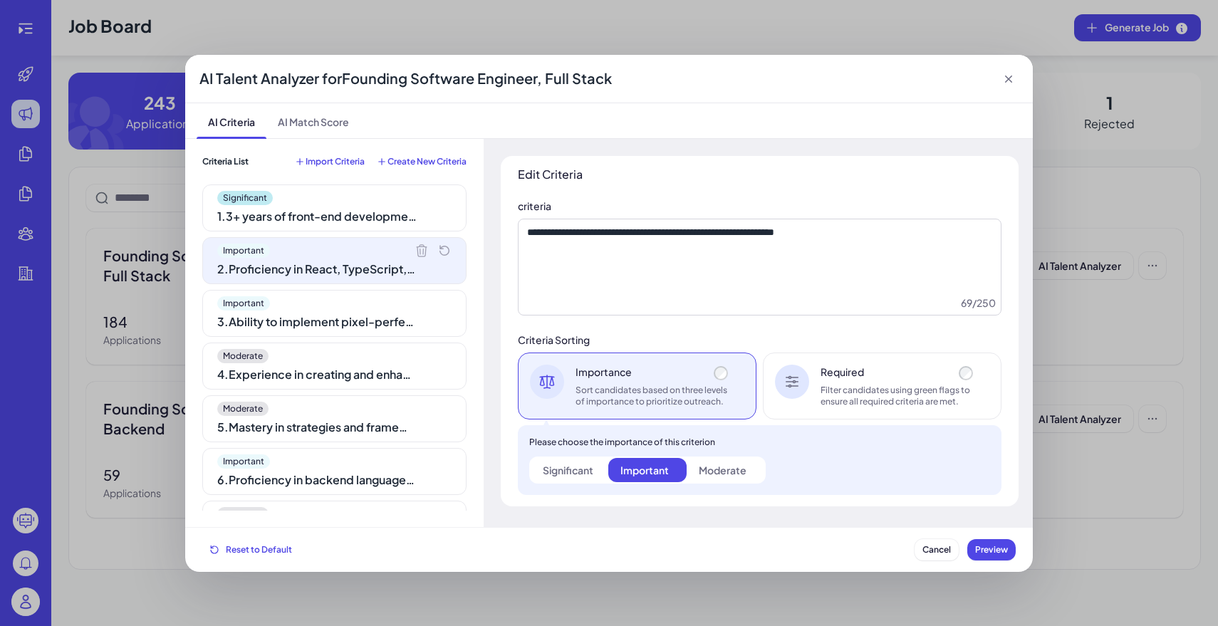
click at [356, 211] on div "1 . 3+ years of front-end development experience in complex, data-intensive sof…" at bounding box center [316, 216] width 199 height 17
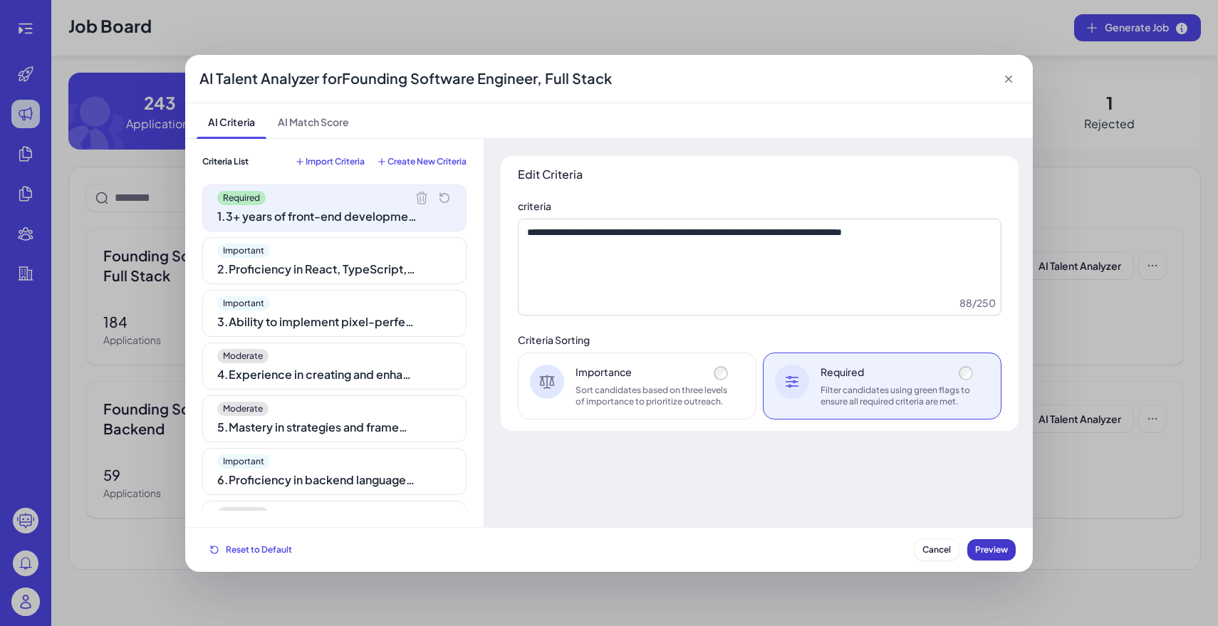
click at [990, 543] on button "Preview" at bounding box center [991, 549] width 48 height 21
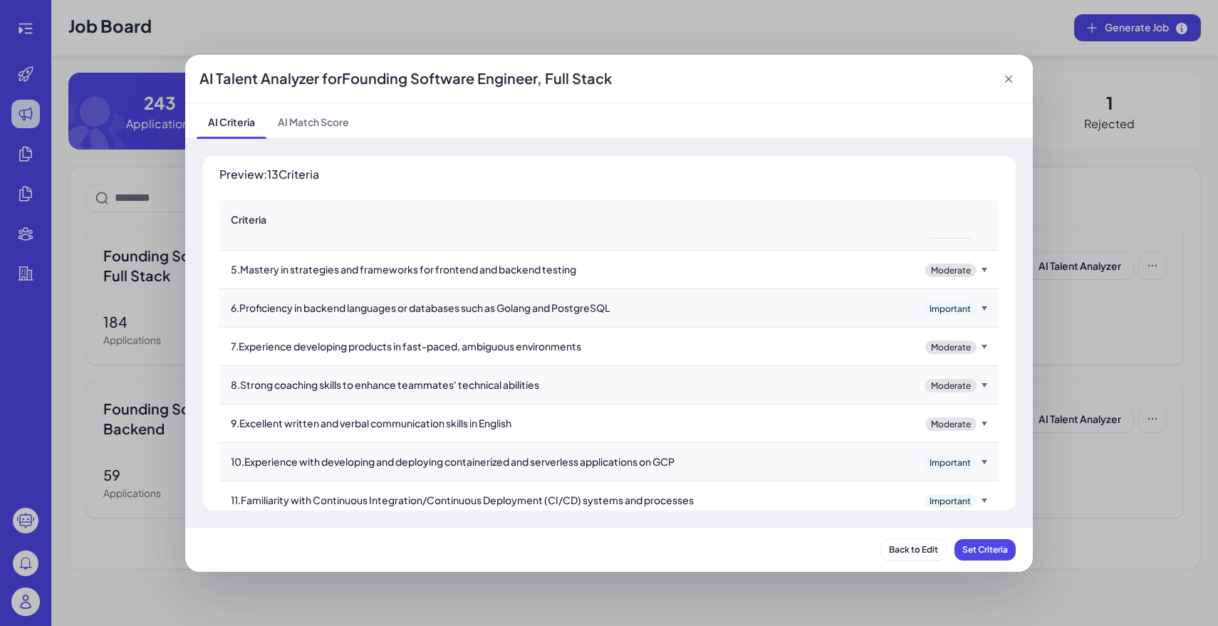
scroll to position [227, 0]
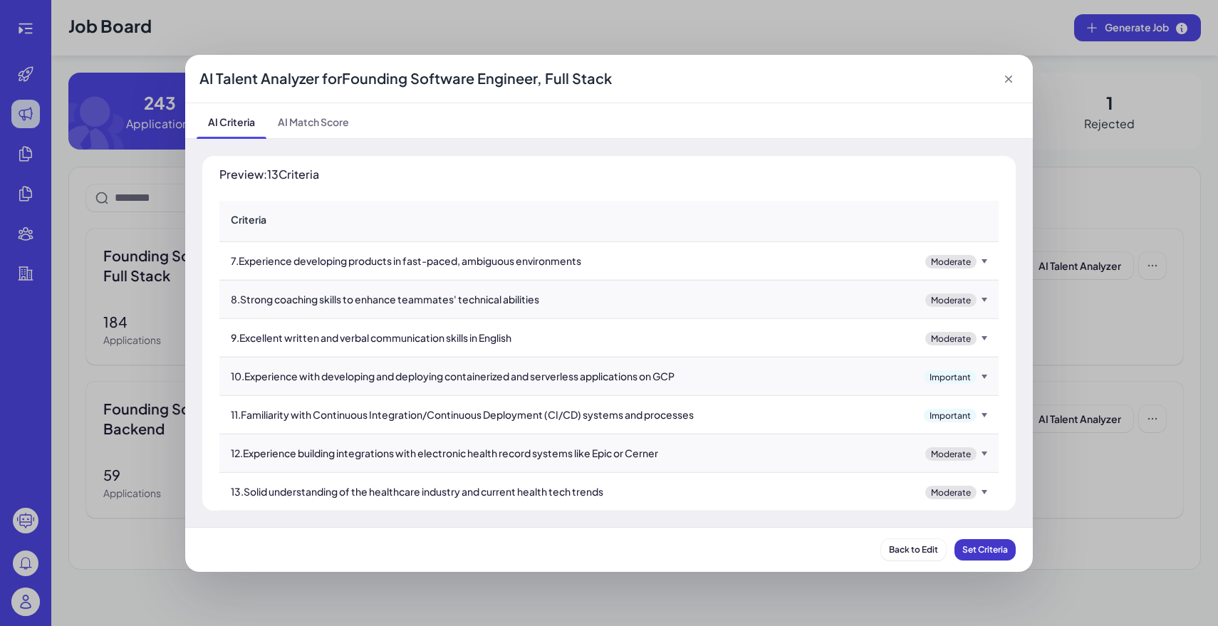
click at [996, 550] on span "Set Criteria" at bounding box center [985, 549] width 46 height 11
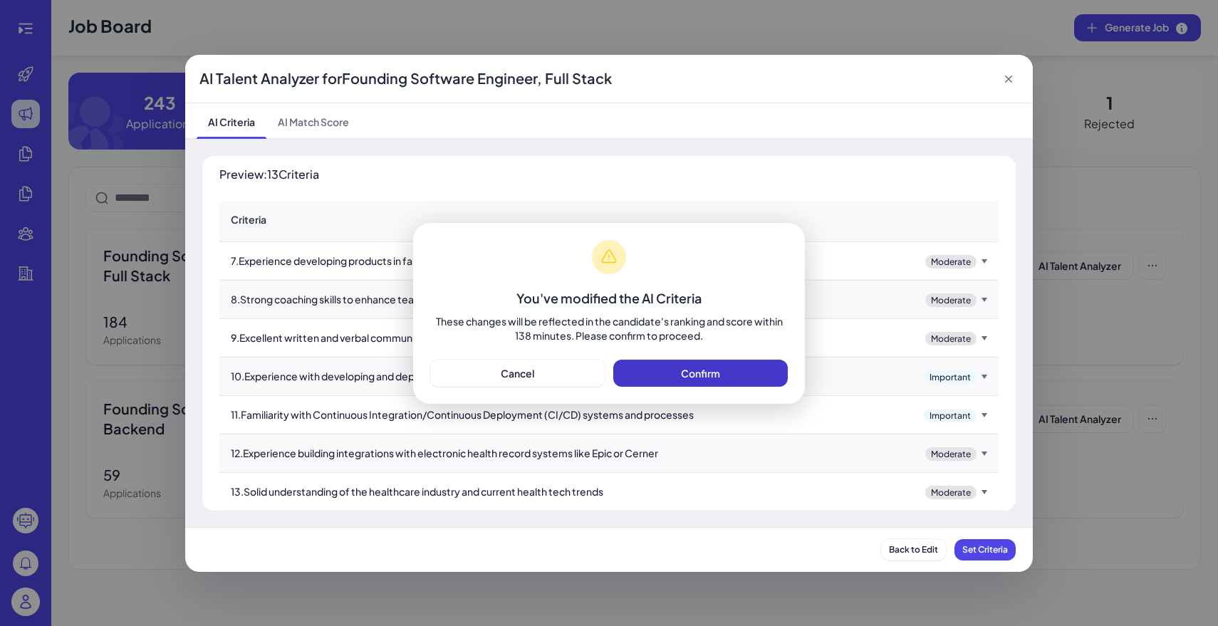
click at [734, 380] on button "Confirm" at bounding box center [700, 373] width 174 height 27
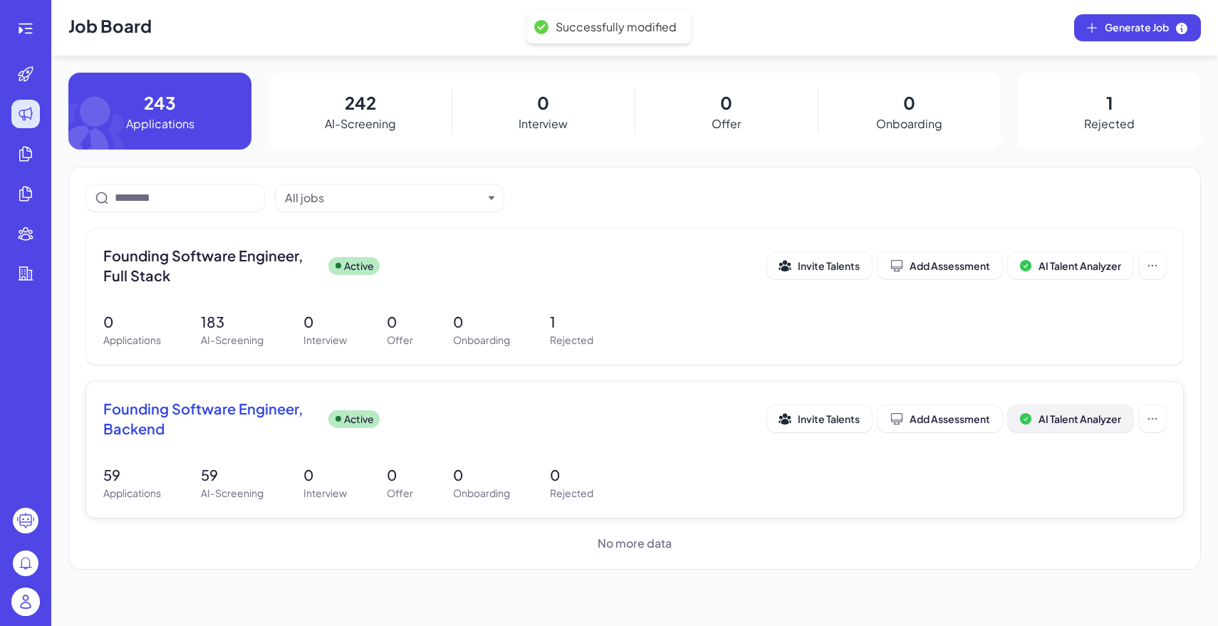
click at [1096, 415] on span "AI Talent Analyzer" at bounding box center [1079, 418] width 83 height 13
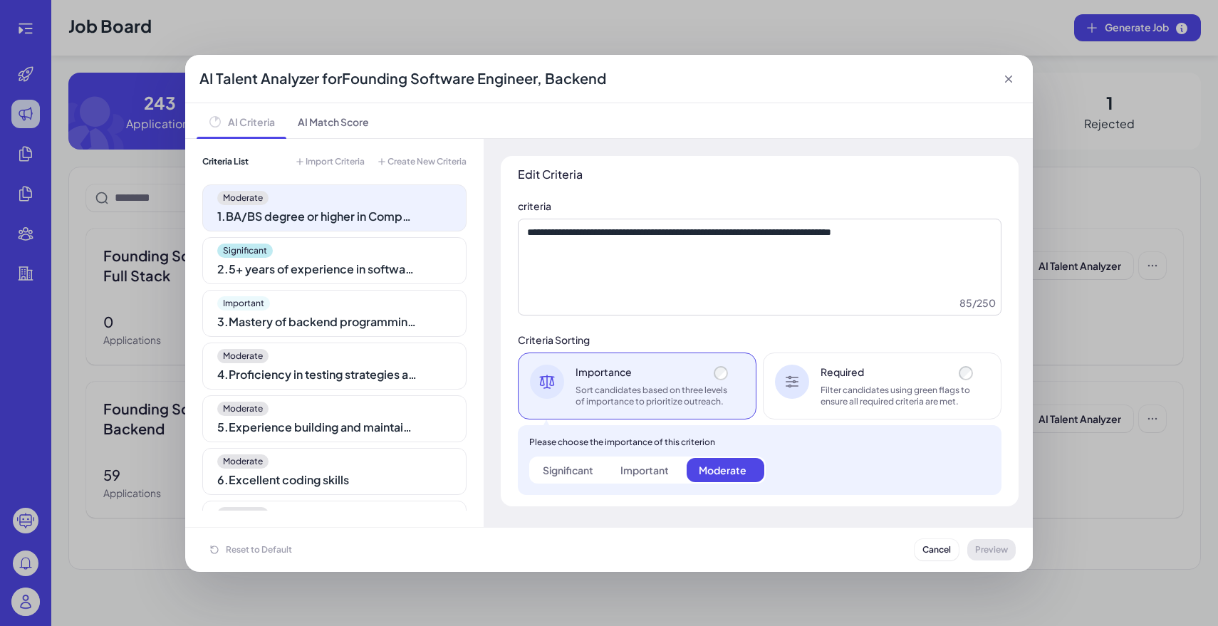
click at [370, 253] on div "Significant" at bounding box center [334, 251] width 234 height 14
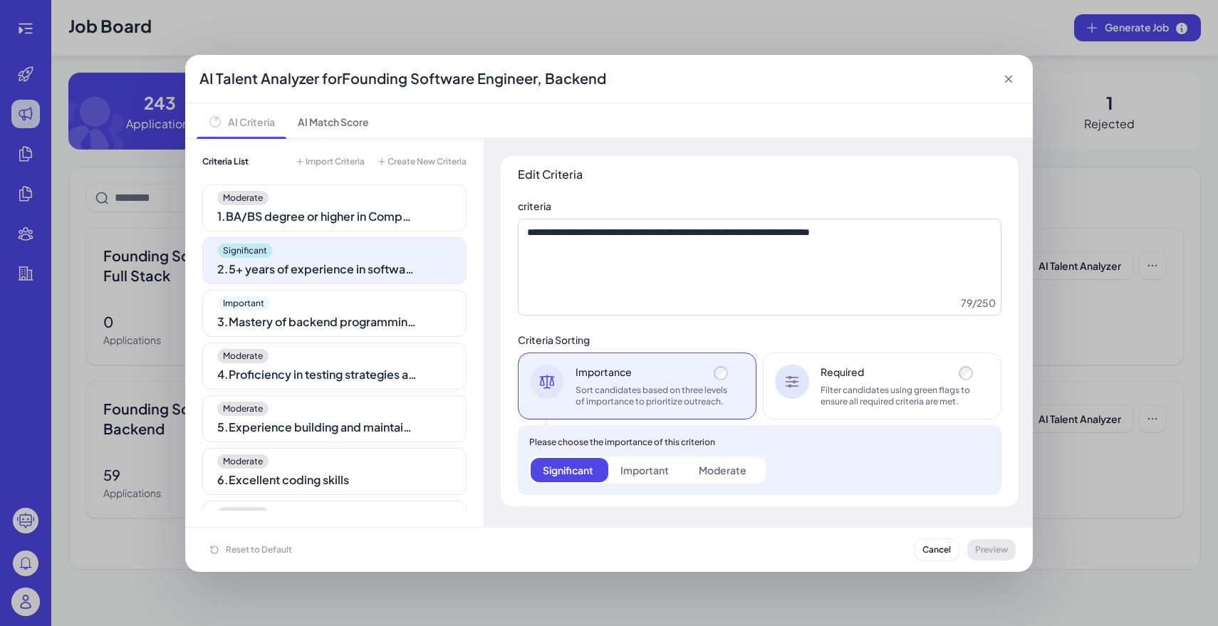
click at [810, 397] on div "Required Filter candidates using green flags to ensure all required criteria ar…" at bounding box center [882, 385] width 239 height 67
click at [984, 365] on div "Required Filter candidates using green flags to ensure all required criteria ar…" at bounding box center [882, 385] width 239 height 67
click at [956, 372] on div "Required" at bounding box center [897, 372] width 155 height 14
click at [1004, 75] on icon at bounding box center [1008, 79] width 14 height 14
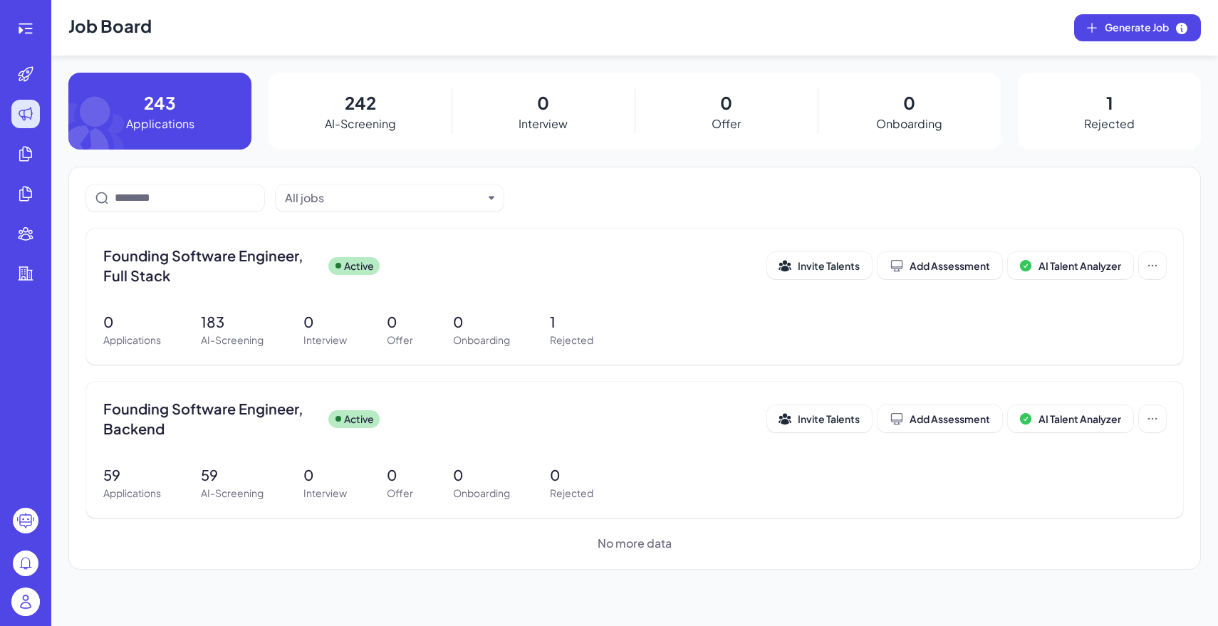
click at [29, 597] on img at bounding box center [25, 601] width 28 height 28
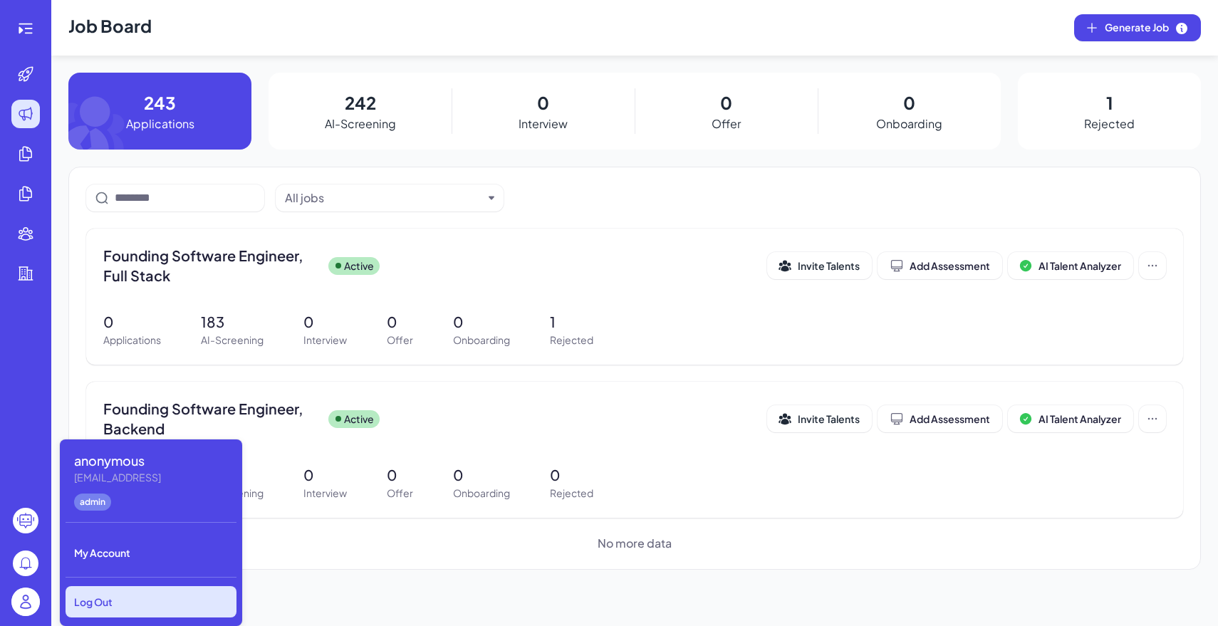
click at [128, 596] on div "Log Out" at bounding box center [151, 601] width 171 height 31
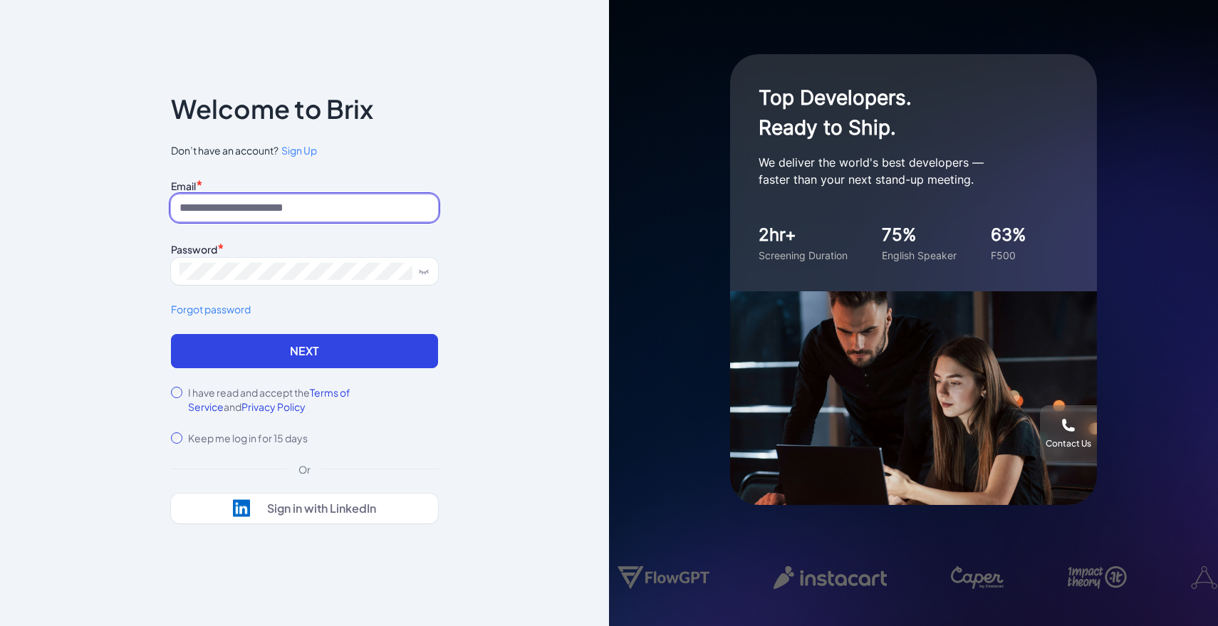
click at [260, 205] on input at bounding box center [304, 207] width 267 height 27
type input "**********"
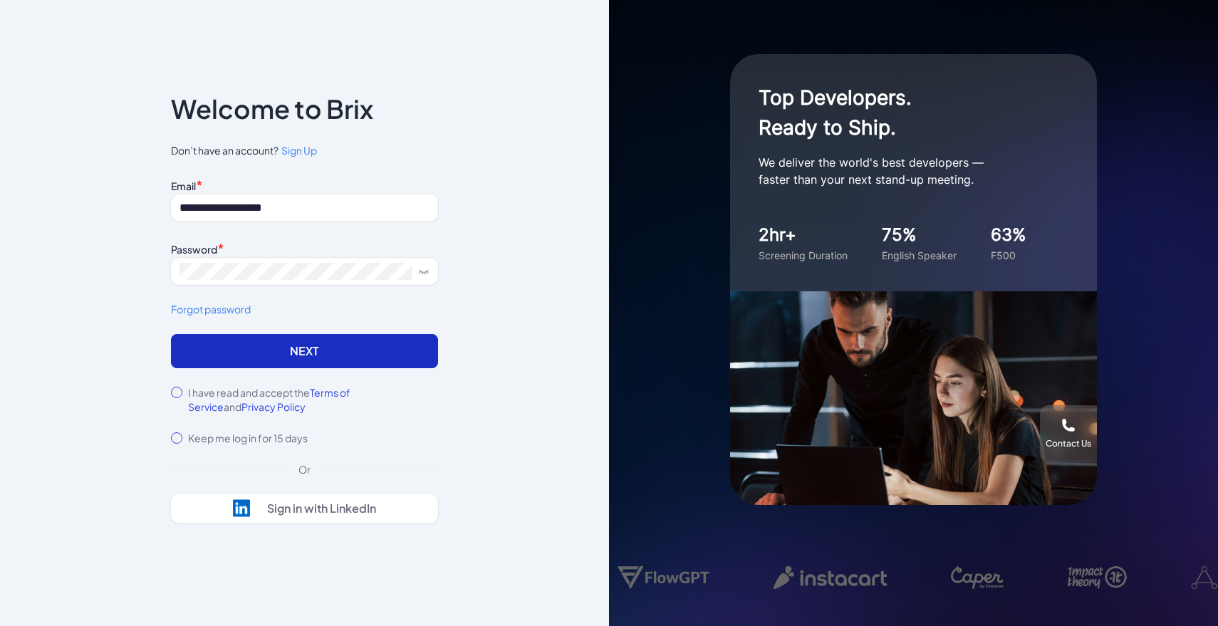
click at [355, 360] on button "Next" at bounding box center [304, 351] width 267 height 34
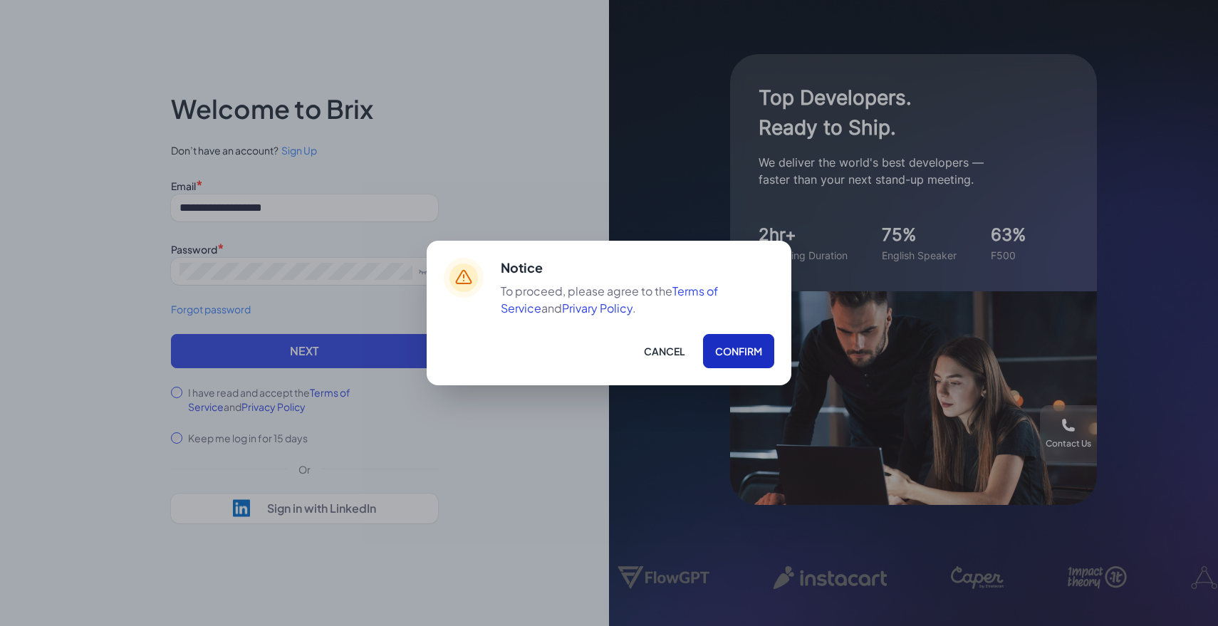
click at [737, 360] on button "Confirm" at bounding box center [738, 351] width 71 height 34
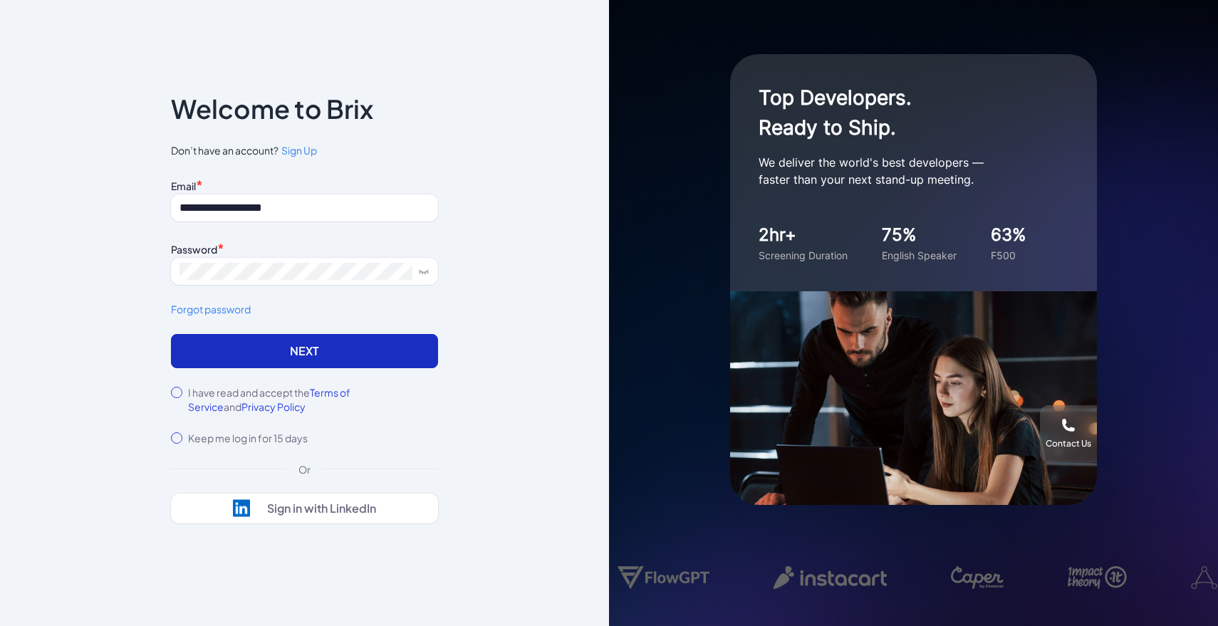
click at [343, 343] on button "Next" at bounding box center [304, 351] width 267 height 34
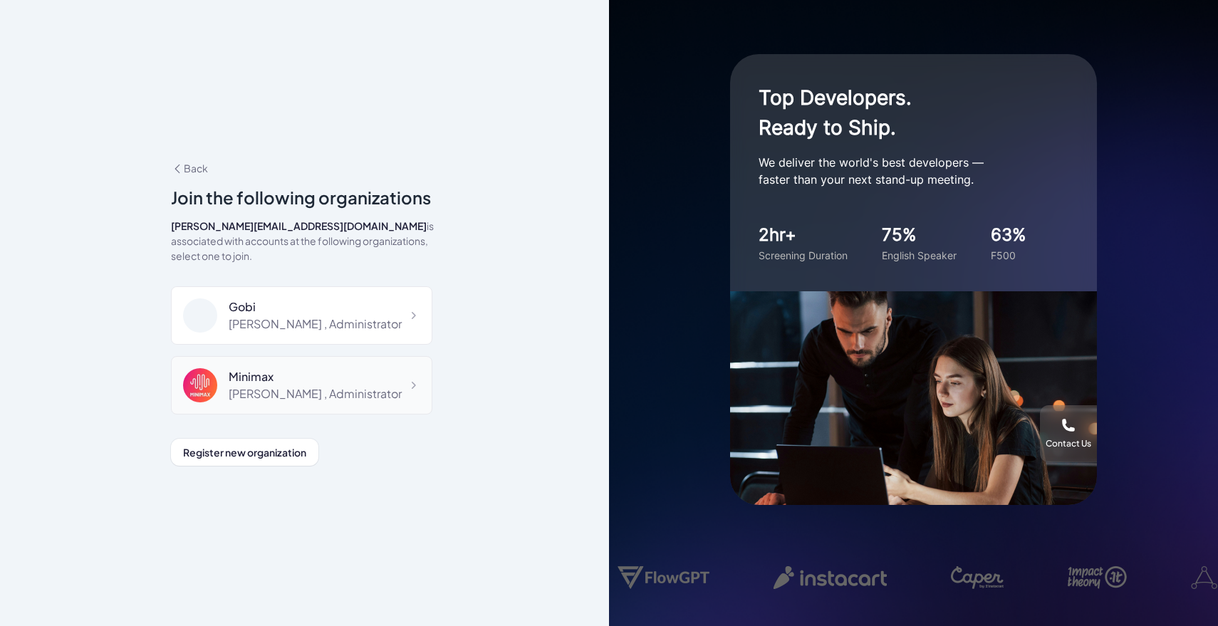
click at [293, 385] on div "Maggie , Administrator" at bounding box center [315, 393] width 173 height 17
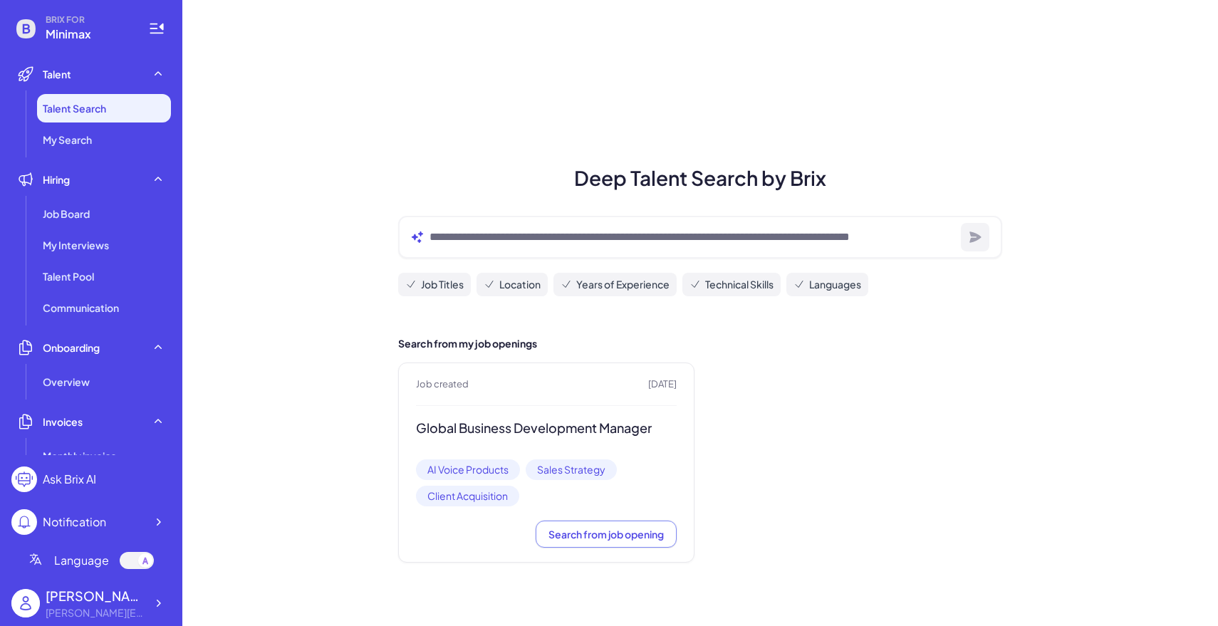
click at [176, 595] on div "BRIX FOR Minimax Talent Talent Search My Search Hiring Job Board My Interviews …" at bounding box center [91, 313] width 182 height 626
click at [169, 595] on div at bounding box center [158, 603] width 26 height 26
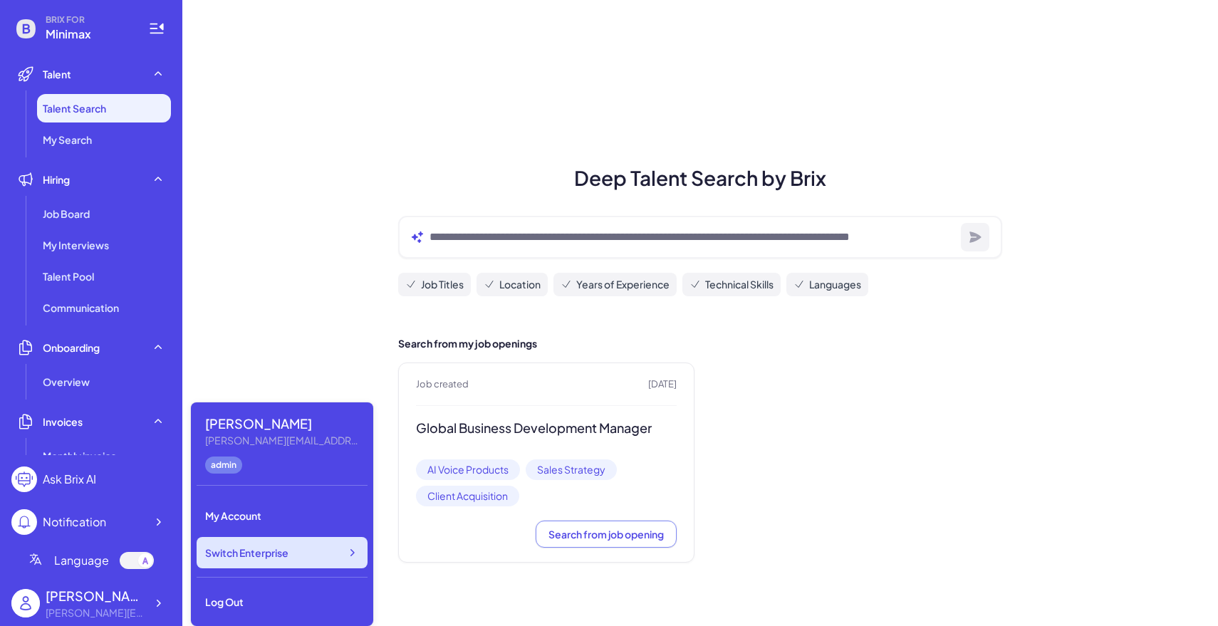
click at [271, 563] on div "Switch Enterprise" at bounding box center [282, 552] width 171 height 31
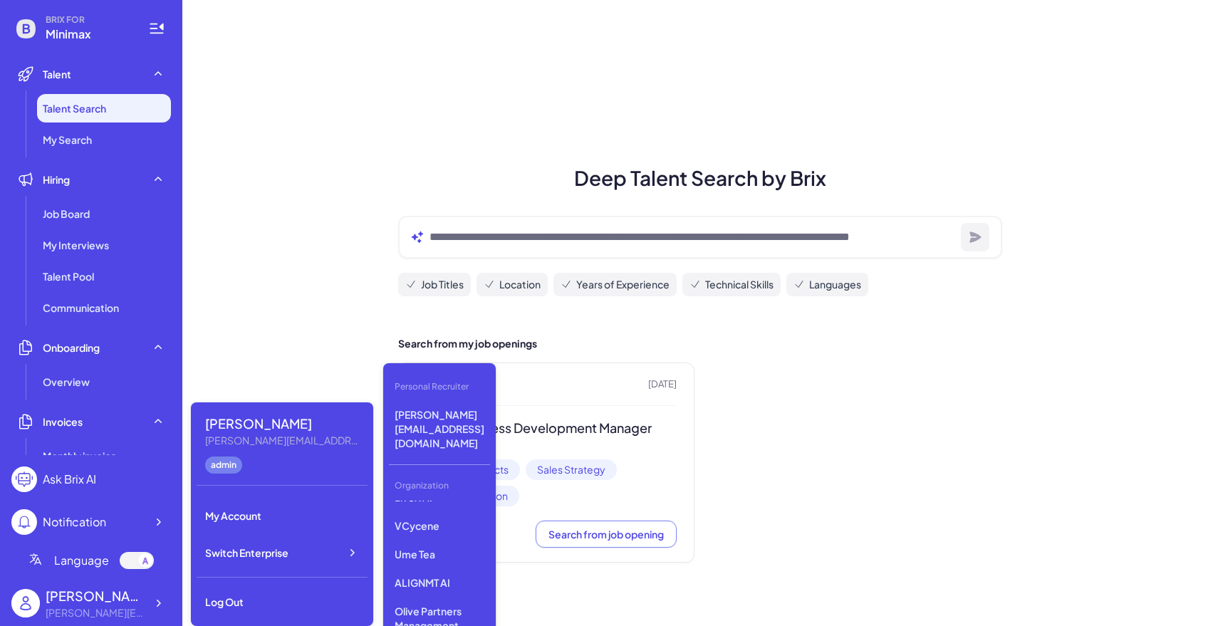
scroll to position [241, 0]
click at [447, 573] on p "ALIGNMT AI" at bounding box center [439, 586] width 101 height 26
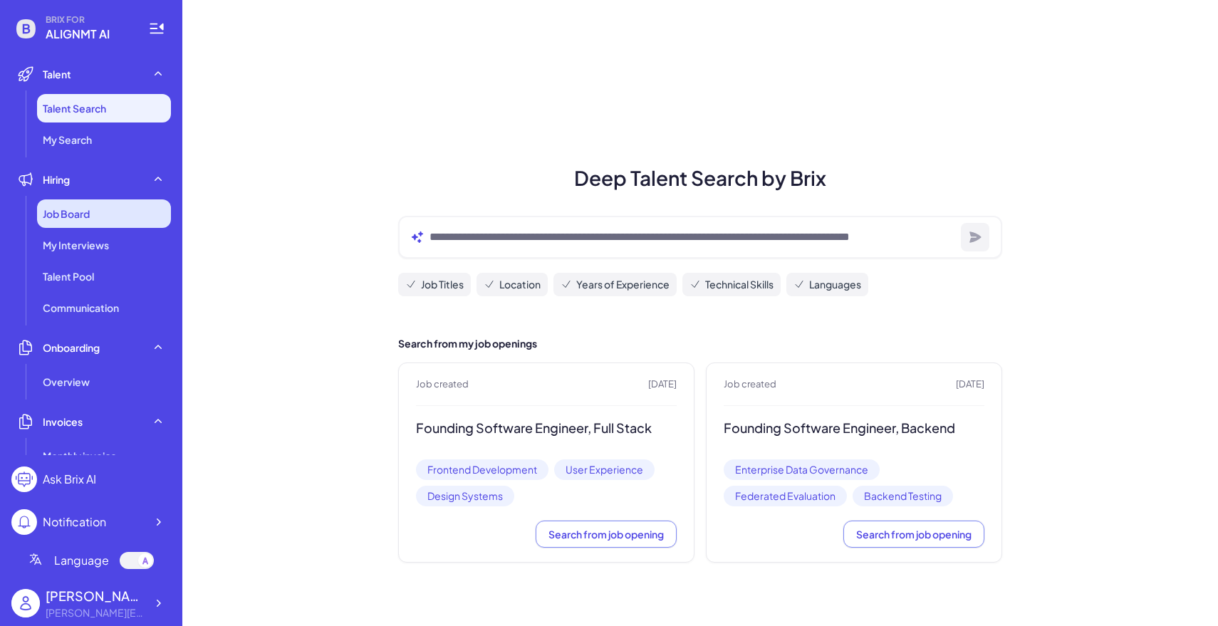
click at [125, 220] on div "Job Board" at bounding box center [104, 213] width 134 height 28
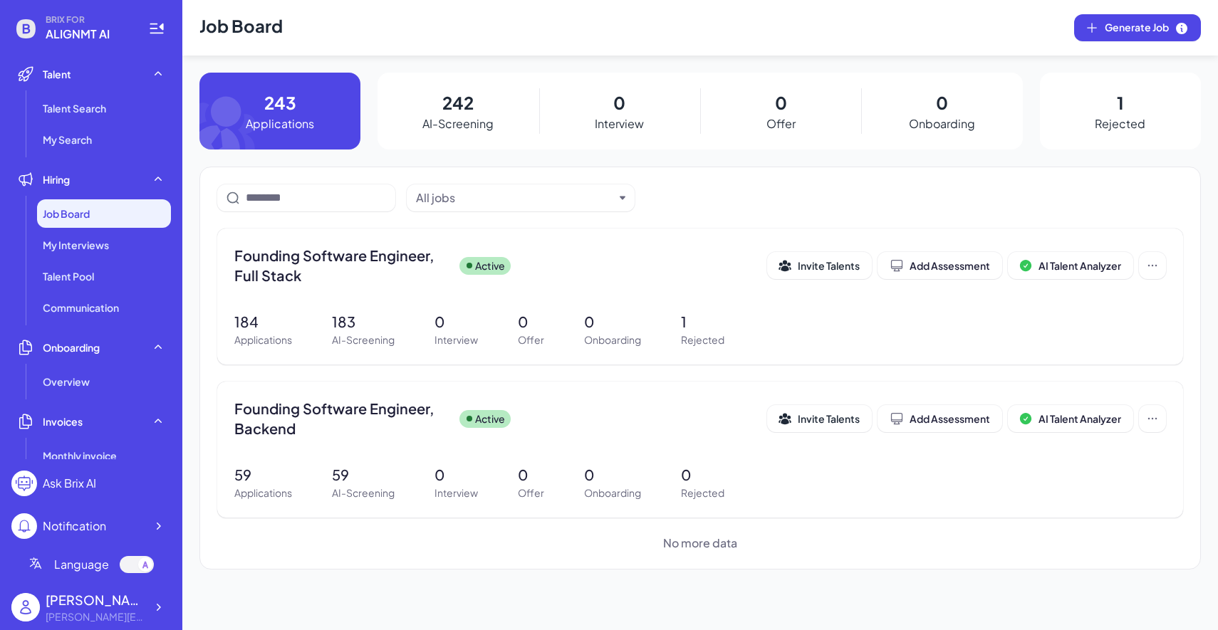
click at [438, 110] on div "242 AI-Screening" at bounding box center [457, 111] width 161 height 77
click at [405, 332] on div "184 Applications 183 AI-Screening 0 Interview 0 Offer 0 Onboarding 1 Rejected" at bounding box center [699, 329] width 931 height 36
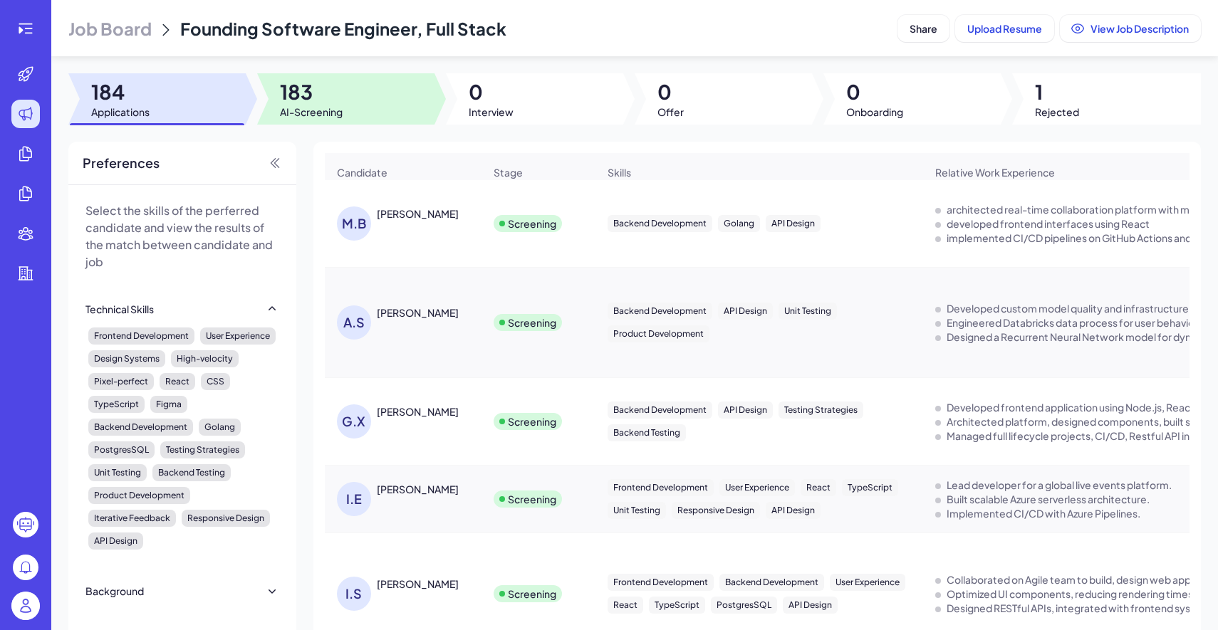
click at [343, 95] on div at bounding box center [345, 98] width 177 height 51
